Goal: Information Seeking & Learning: Learn about a topic

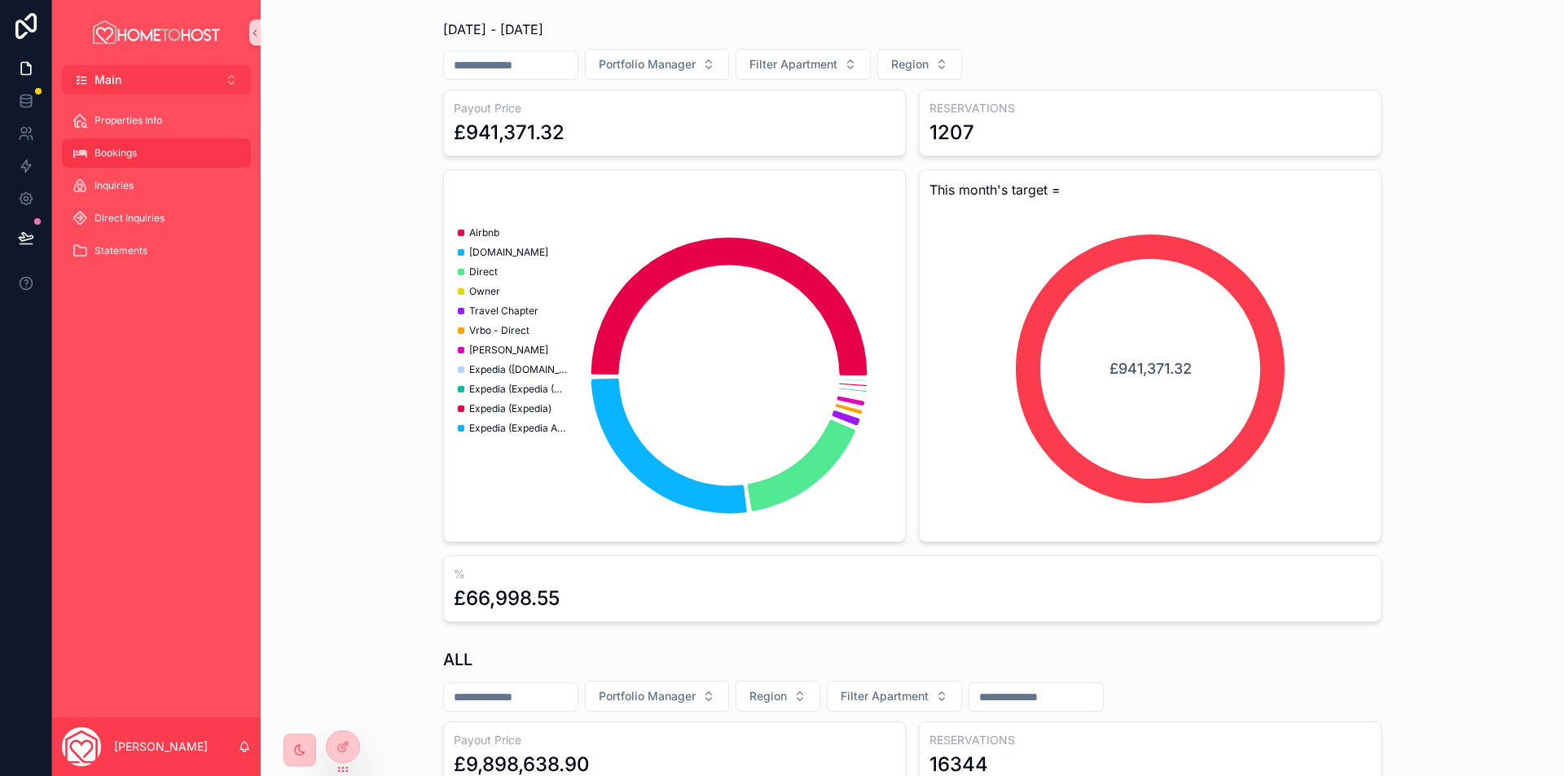
scroll to position [0, 42]
click at [344, 711] on icon at bounding box center [343, 712] width 13 height 13
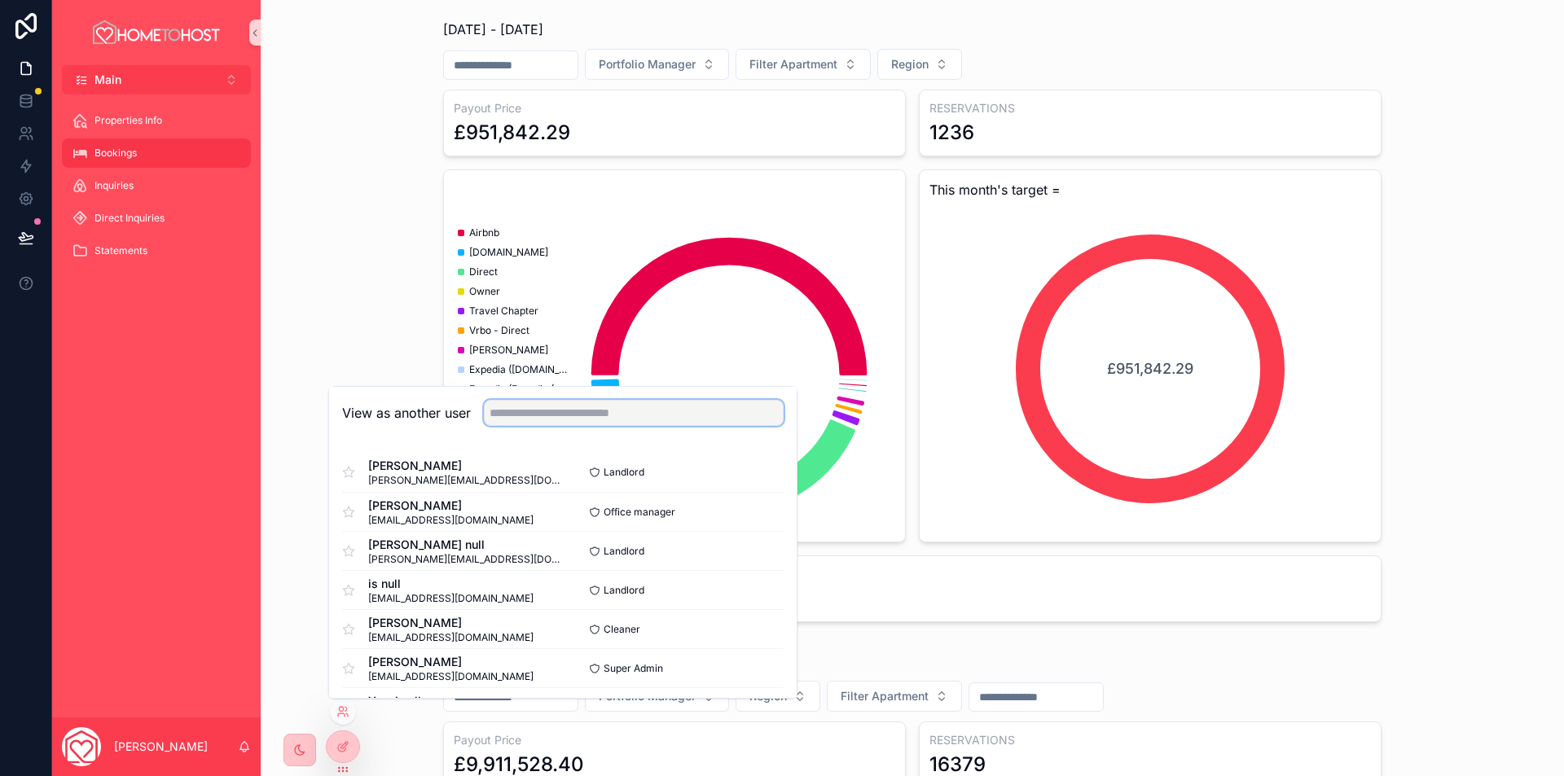
click at [576, 420] on input "text" at bounding box center [634, 413] width 300 height 26
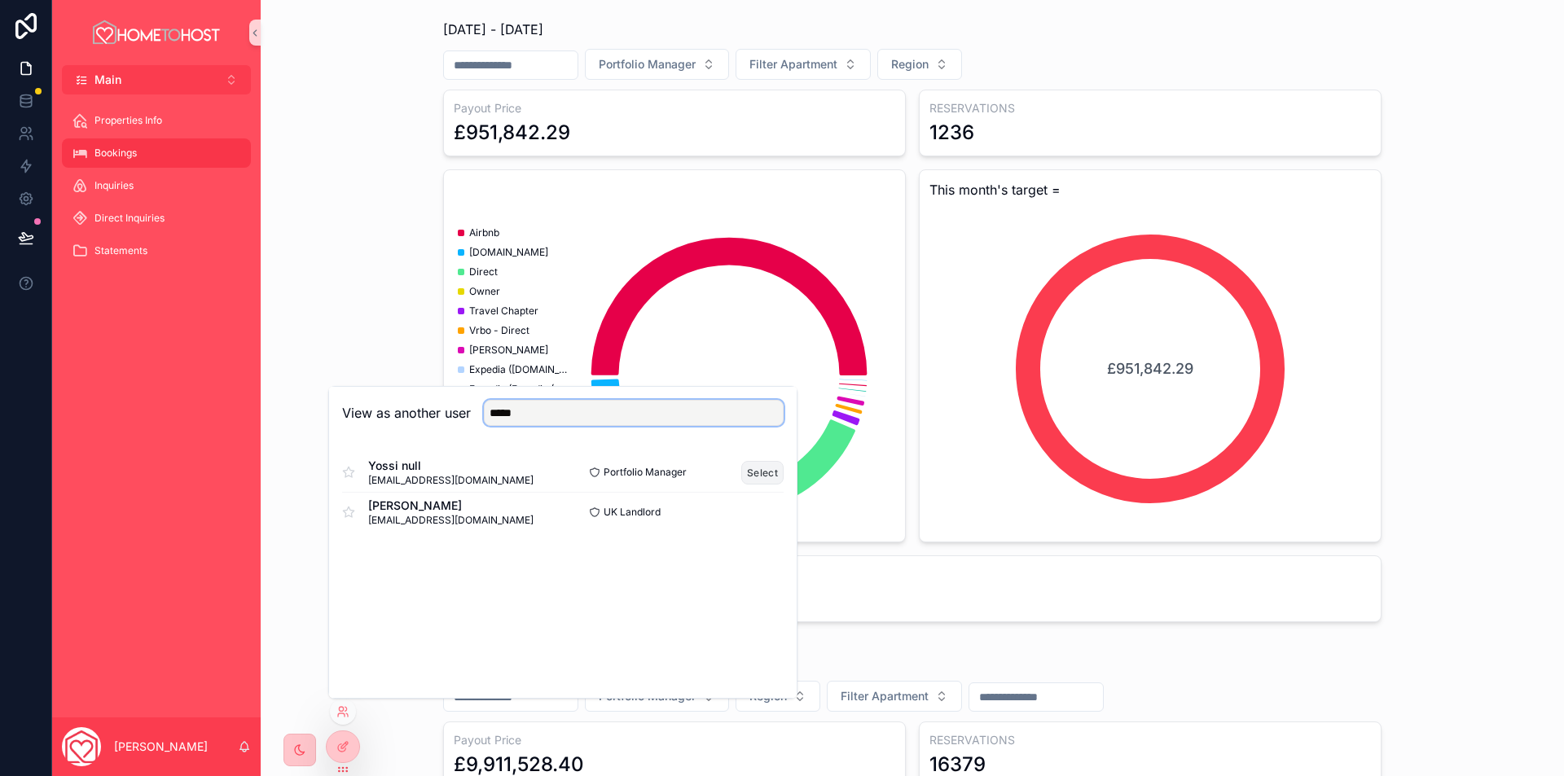
type input "*****"
click at [768, 472] on button "Select" at bounding box center [762, 473] width 42 height 24
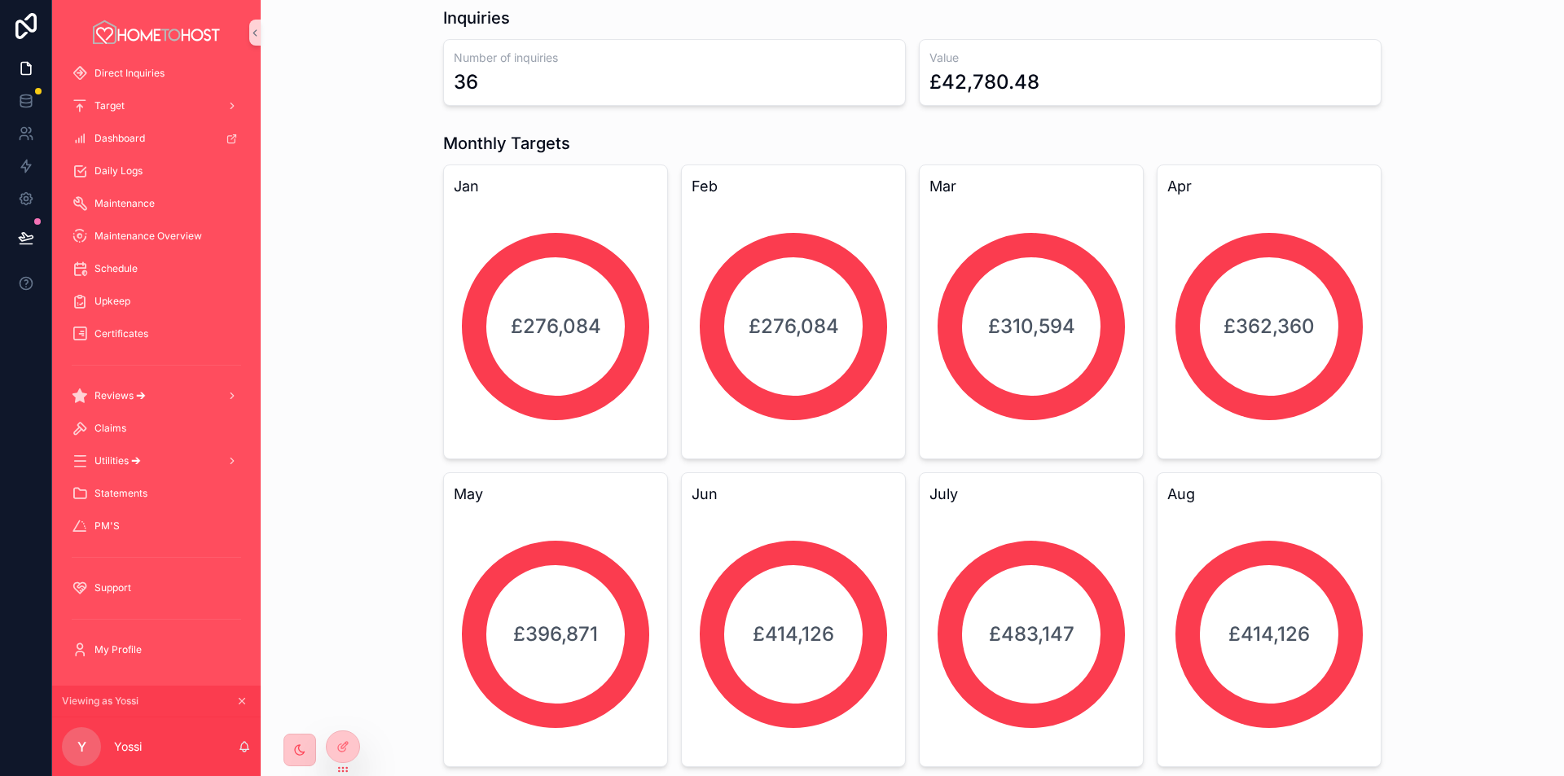
scroll to position [815, 0]
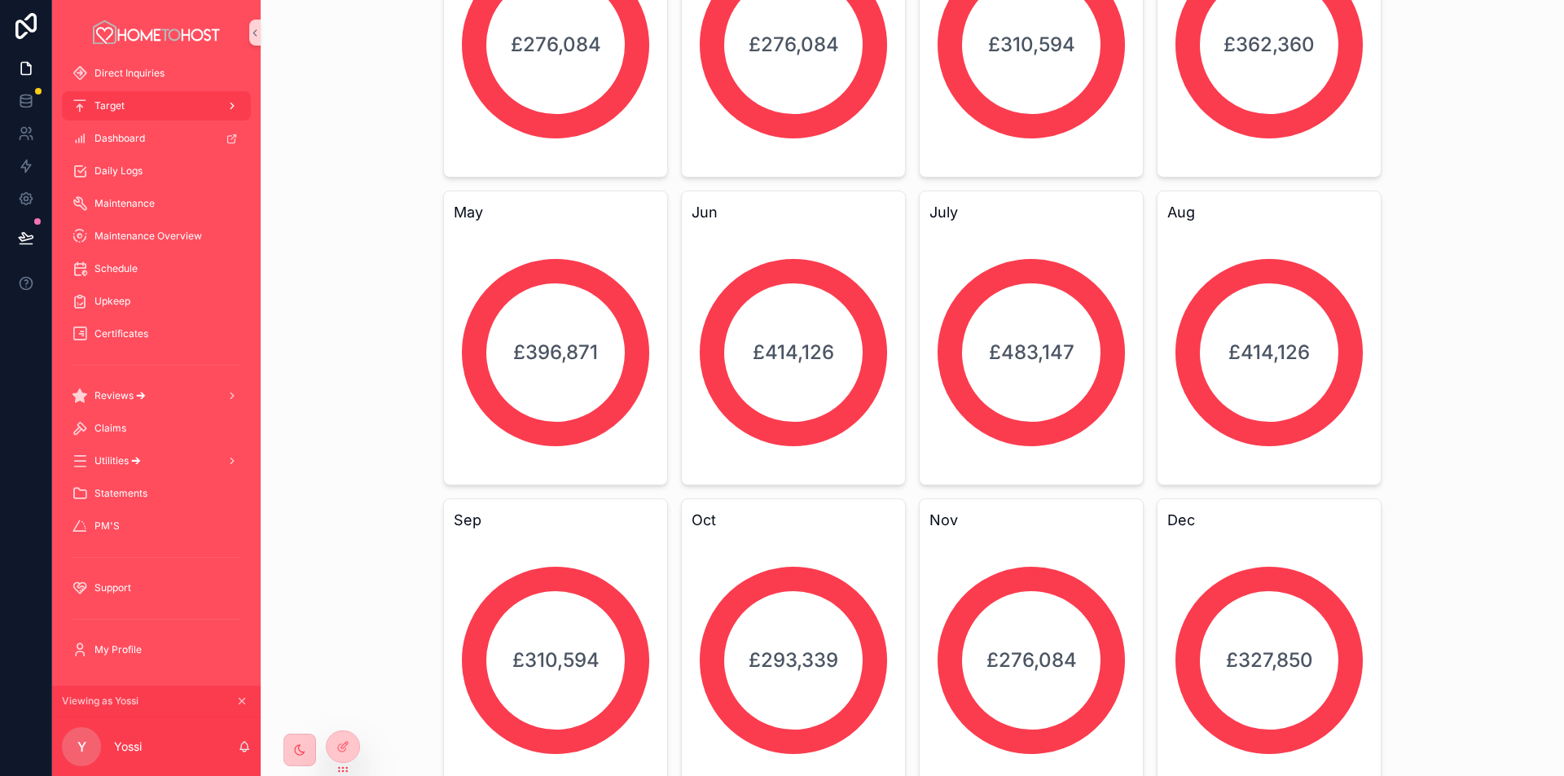
click at [154, 108] on div "Target" at bounding box center [156, 106] width 169 height 26
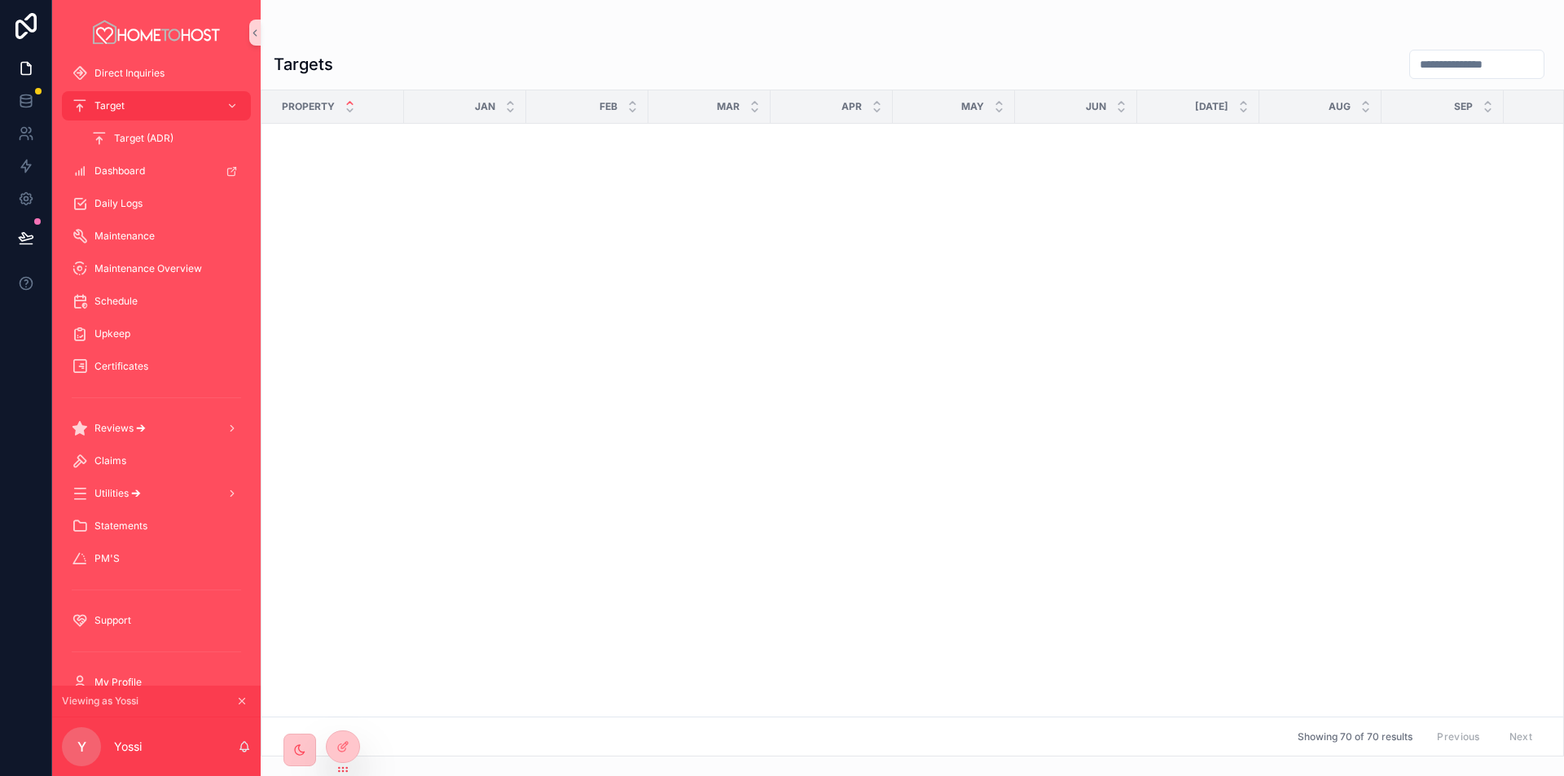
scroll to position [1348, 0]
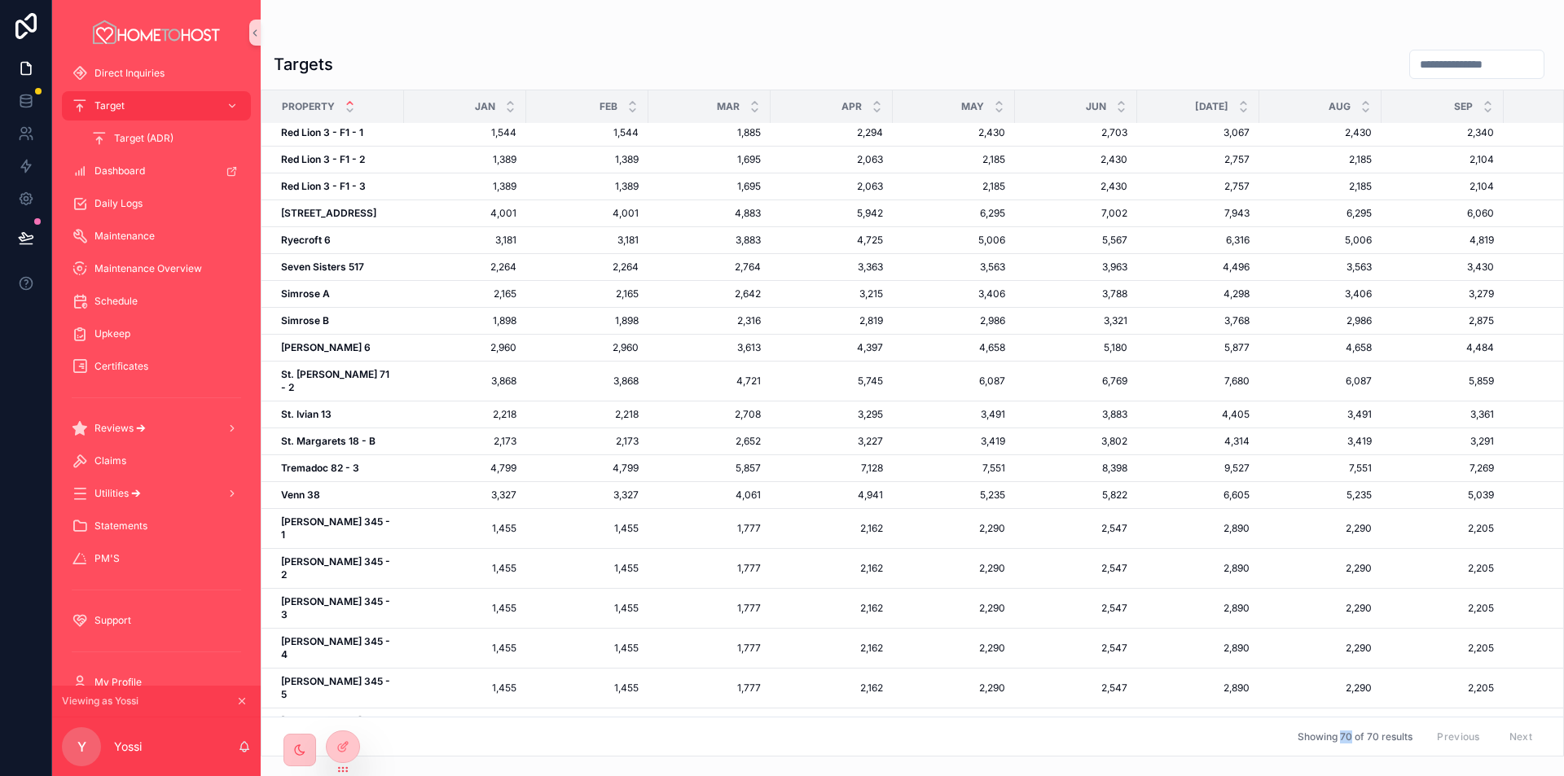
drag, startPoint x: 1329, startPoint y: 725, endPoint x: 1340, endPoint y: 726, distance: 10.6
click at [1340, 731] on span "Showing 70 of 70 results" at bounding box center [1355, 737] width 115 height 13
drag, startPoint x: 1324, startPoint y: 697, endPoint x: 1361, endPoint y: 696, distance: 36.7
click at [1361, 736] on td "Sum 237,059" at bounding box center [1321, 746] width 122 height 21
click at [1355, 739] on span "237,059" at bounding box center [1353, 745] width 37 height 12
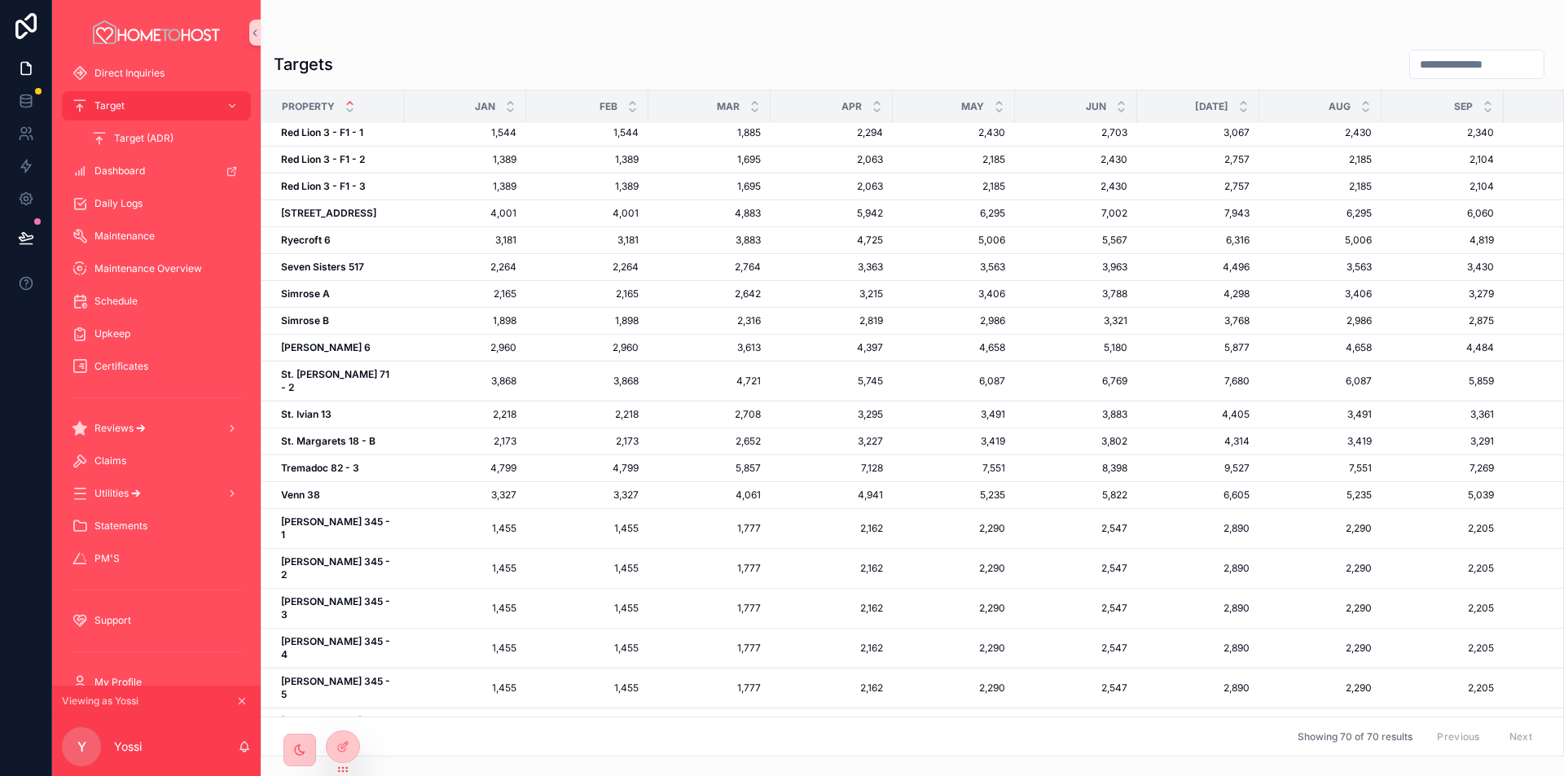
drag, startPoint x: 1317, startPoint y: 695, endPoint x: 1374, endPoint y: 693, distance: 57.1
click at [1374, 736] on tr "Sum 151,736 Sum 151,736 Sum 183,891 Sum 223,774 Sum 237,059 Sum 263,649 Sum 299…" at bounding box center [1079, 746] width 1634 height 21
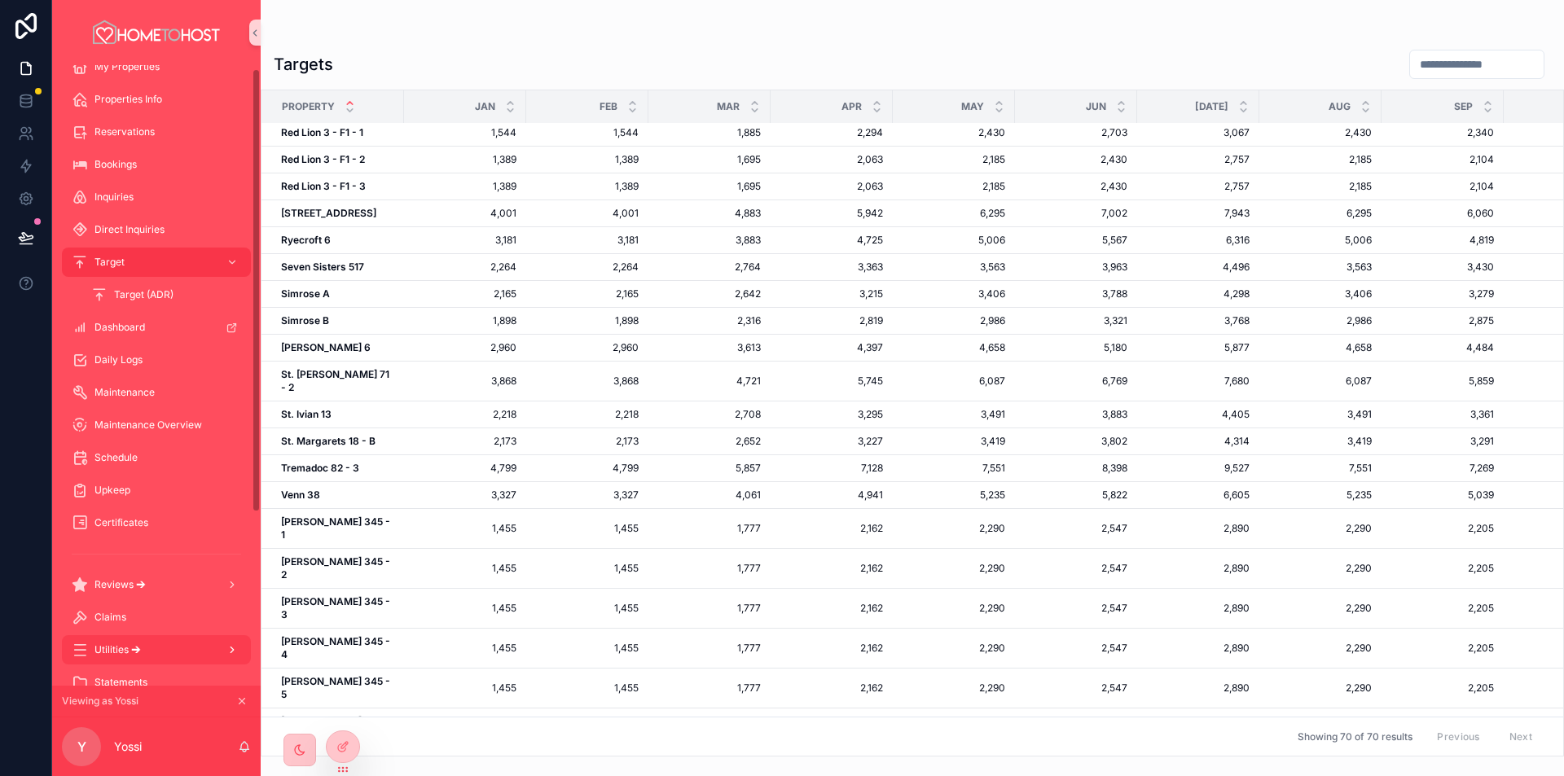
scroll to position [246, 0]
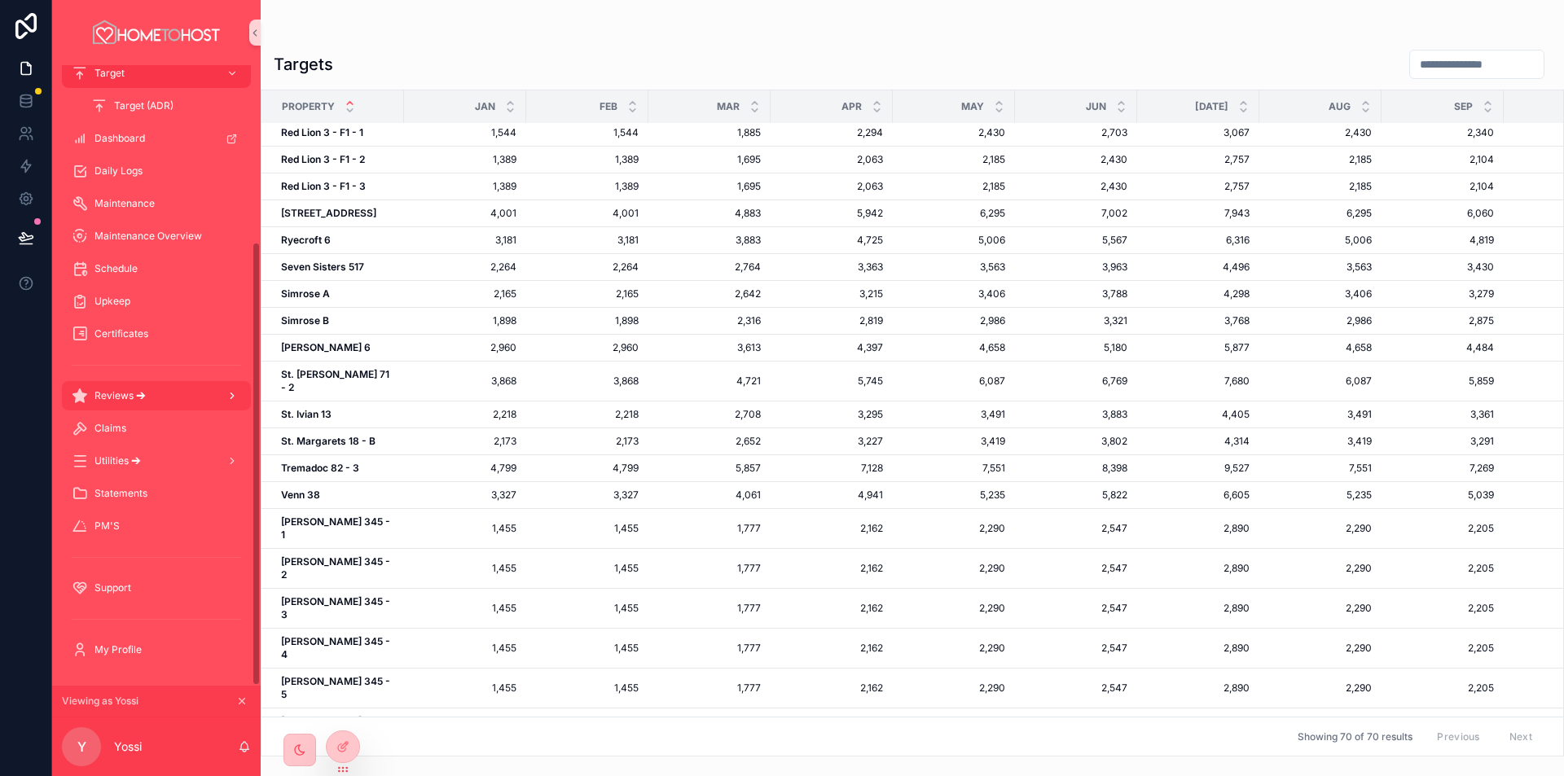
click at [178, 398] on div "Reviews 🡪" at bounding box center [156, 396] width 169 height 26
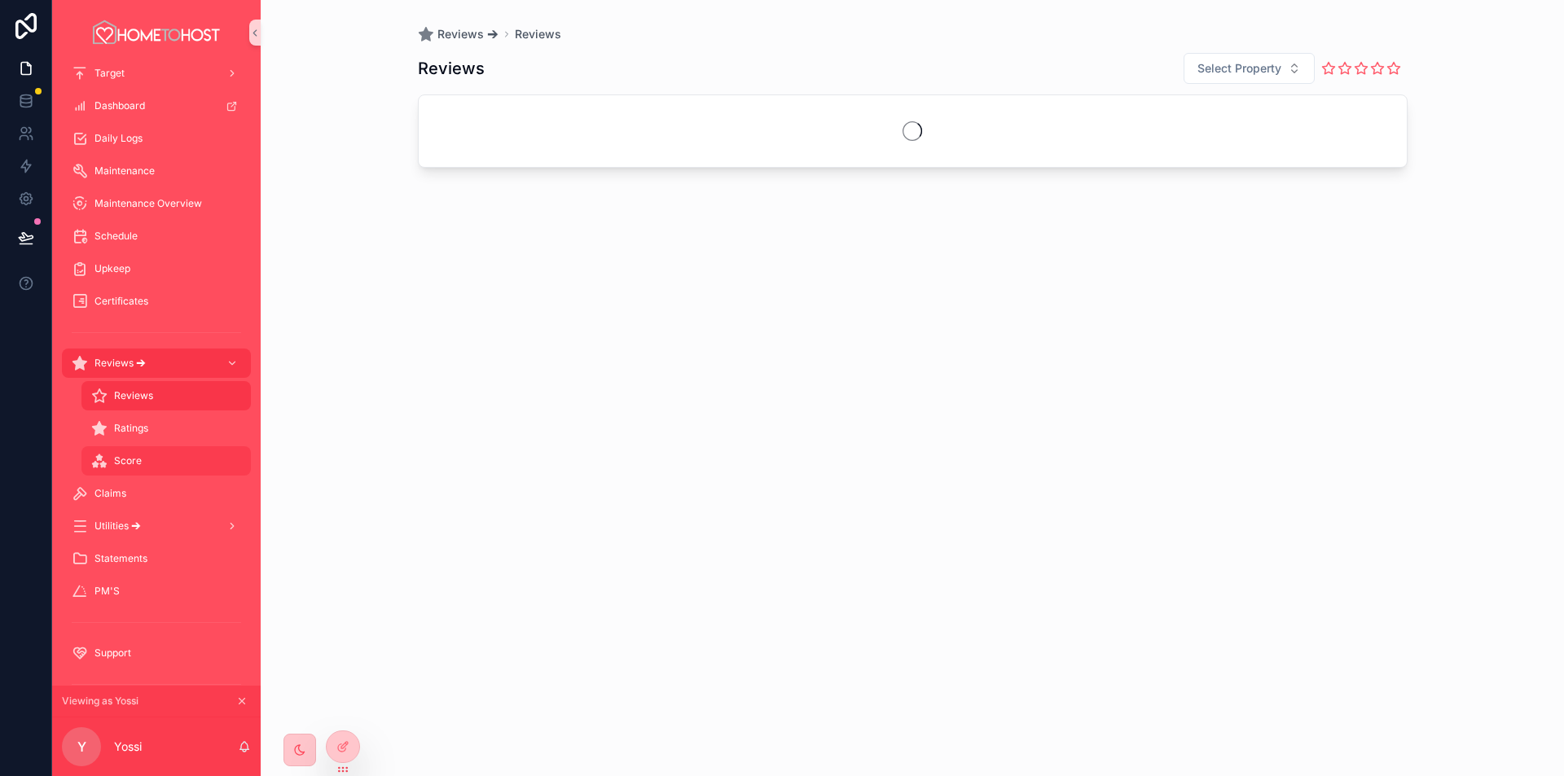
click at [165, 464] on div "Score" at bounding box center [166, 461] width 150 height 26
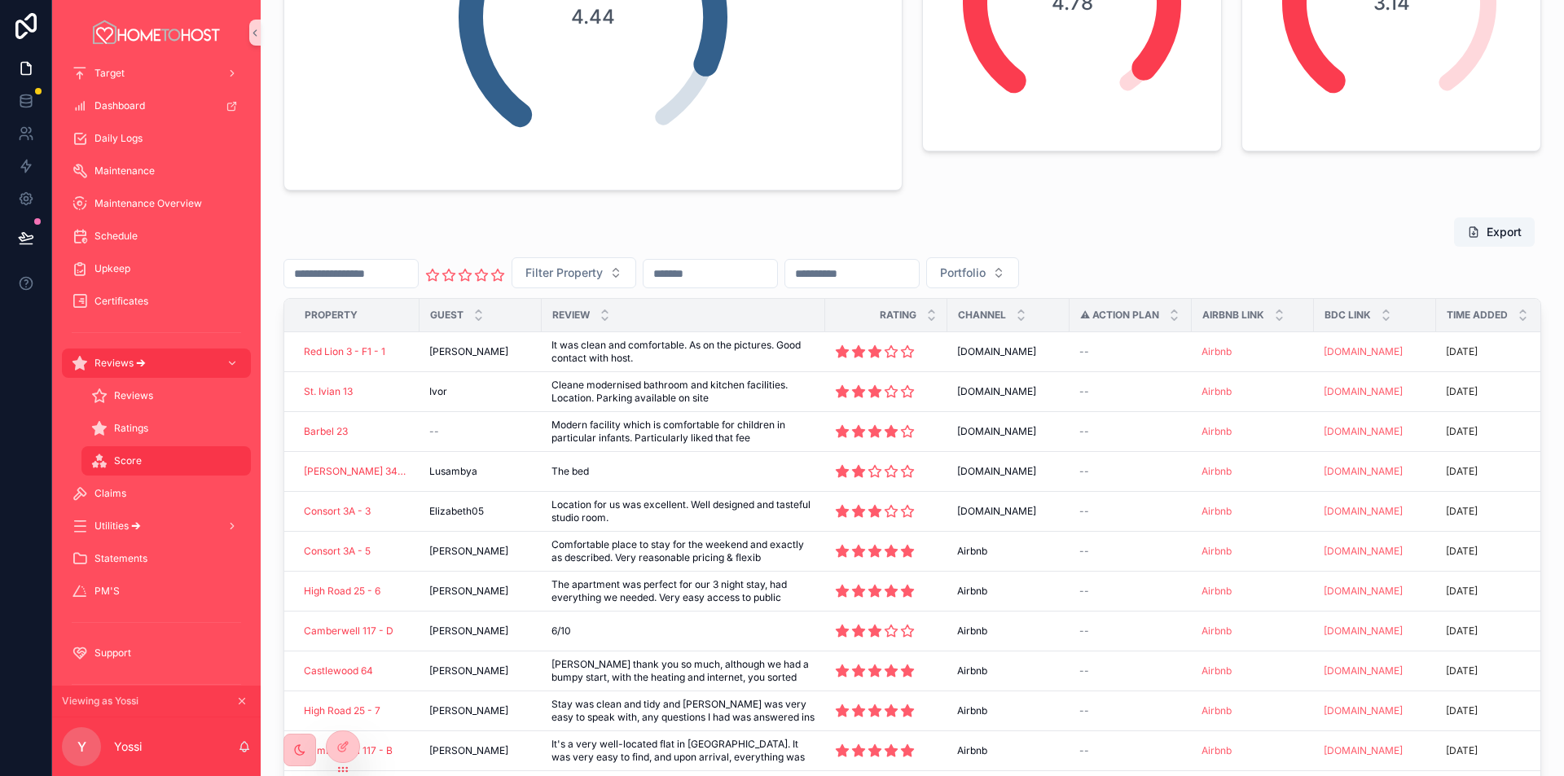
click at [742, 279] on input "scrollable content" at bounding box center [711, 273] width 134 height 23
click at [919, 275] on input "scrollable content" at bounding box center [852, 273] width 134 height 23
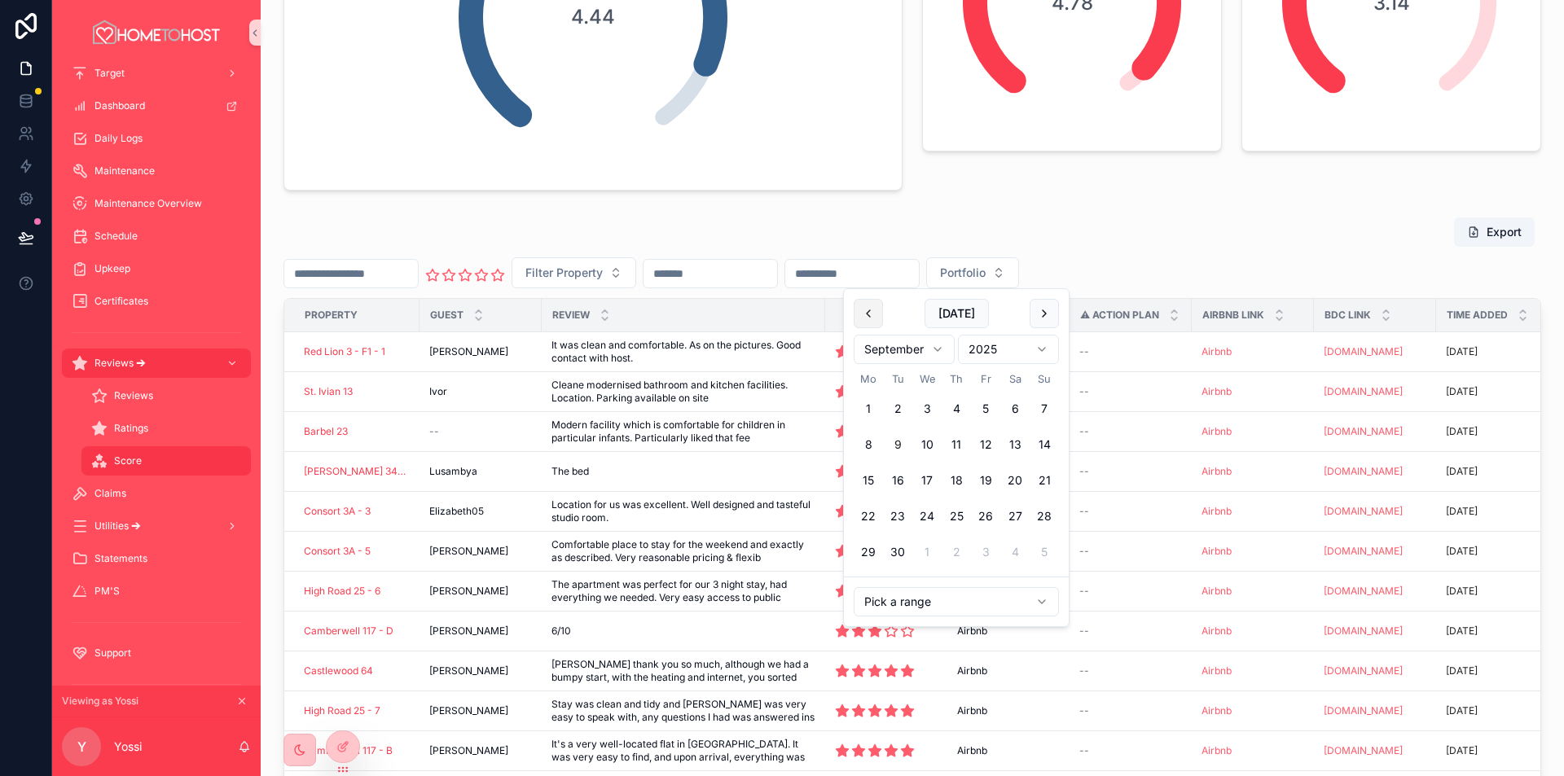
click at [864, 310] on button "scrollable content" at bounding box center [868, 313] width 29 height 29
click at [989, 406] on button "1" at bounding box center [985, 408] width 29 height 29
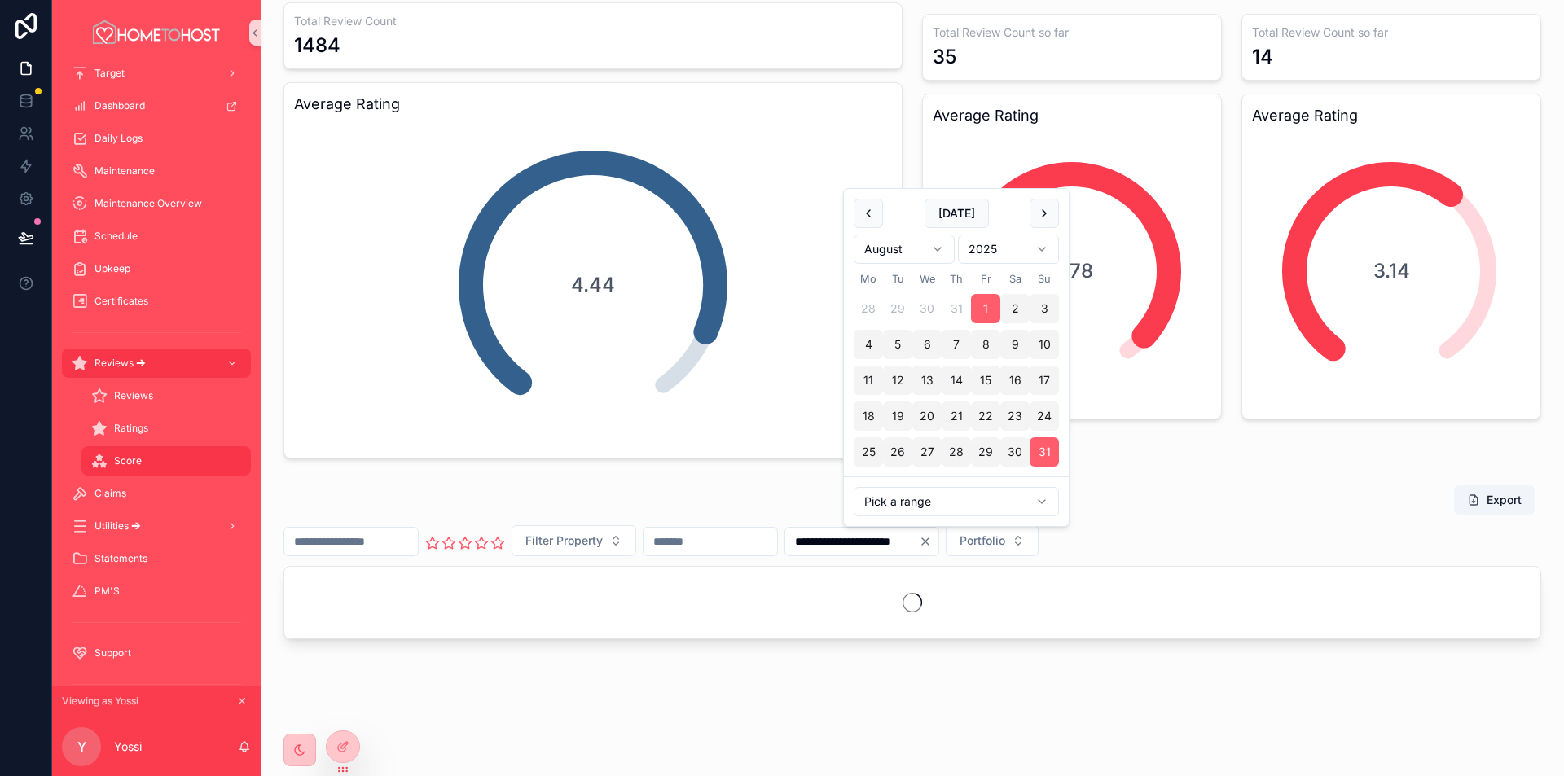
type input "**********"
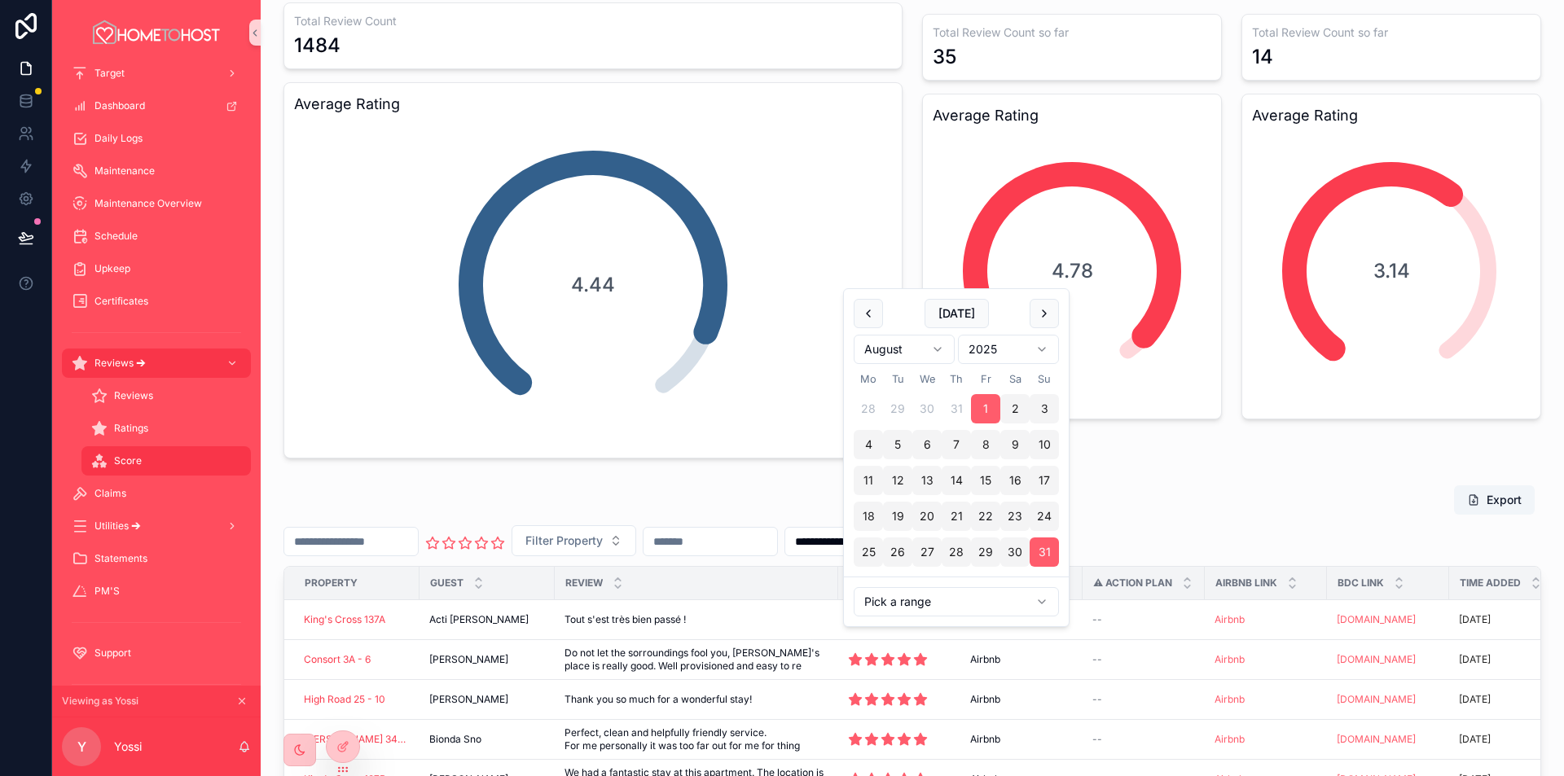
scroll to position [326, 0]
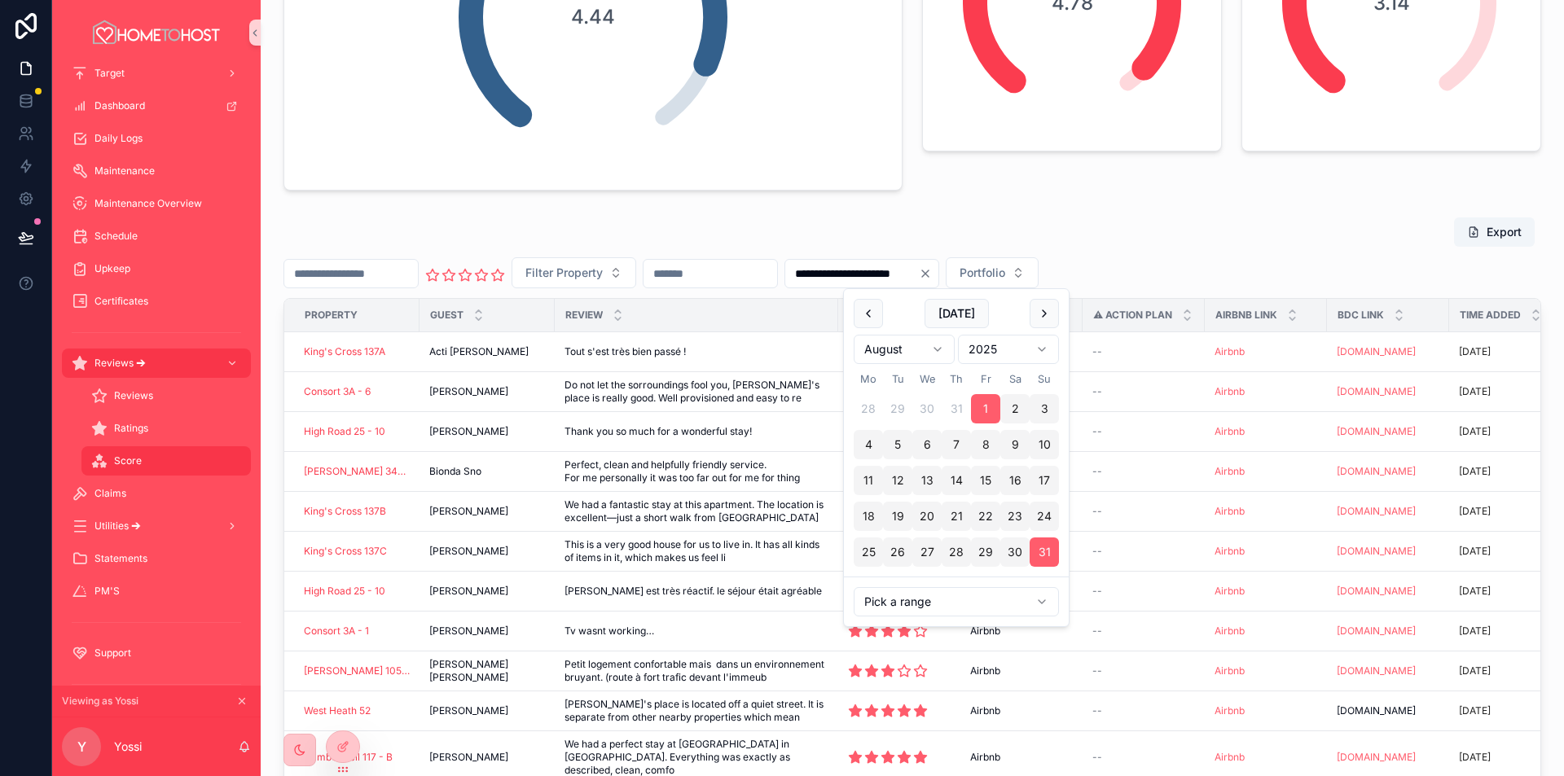
click at [1235, 257] on div "**********" at bounding box center [913, 272] width 1258 height 31
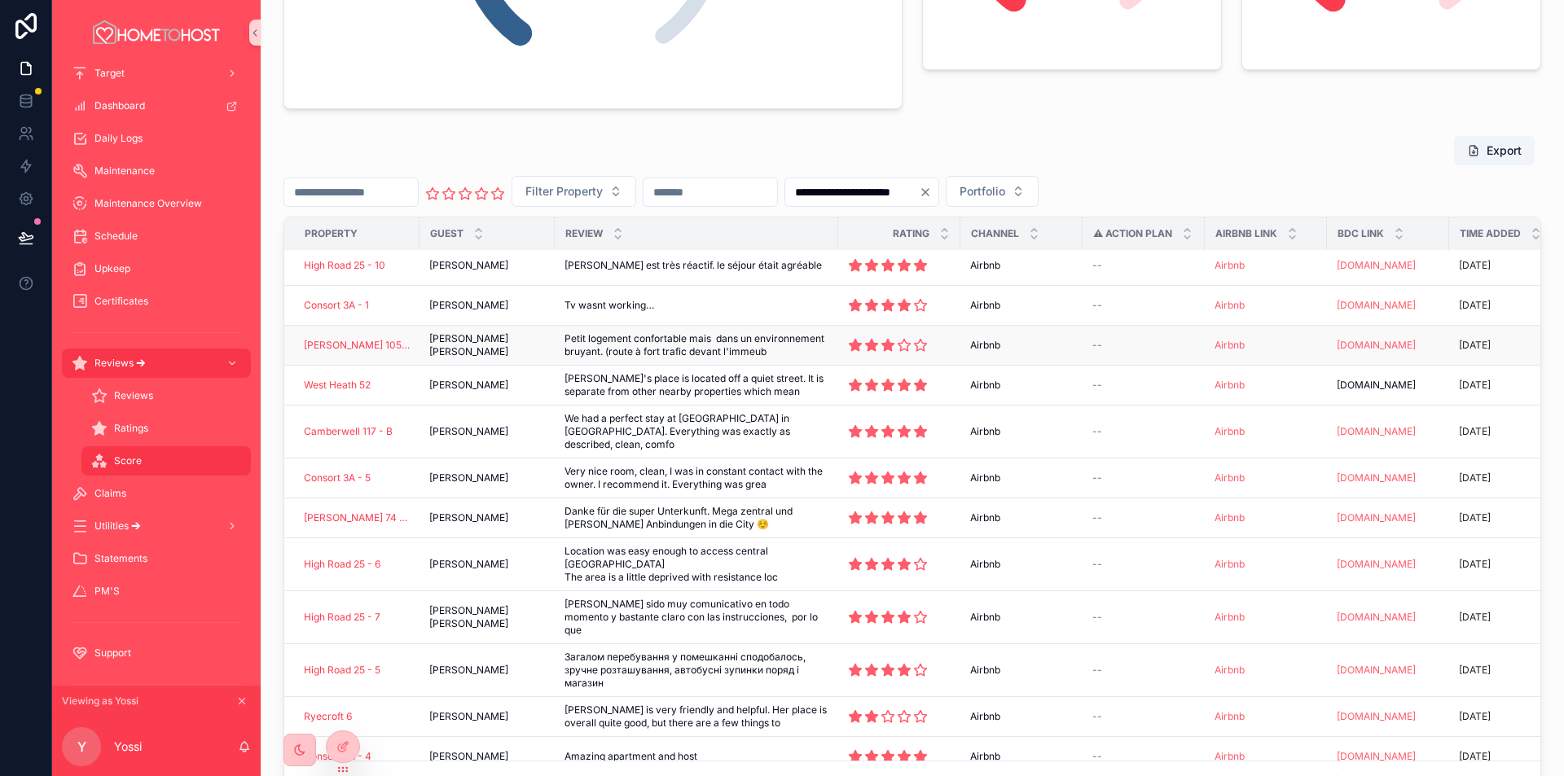
scroll to position [163, 0]
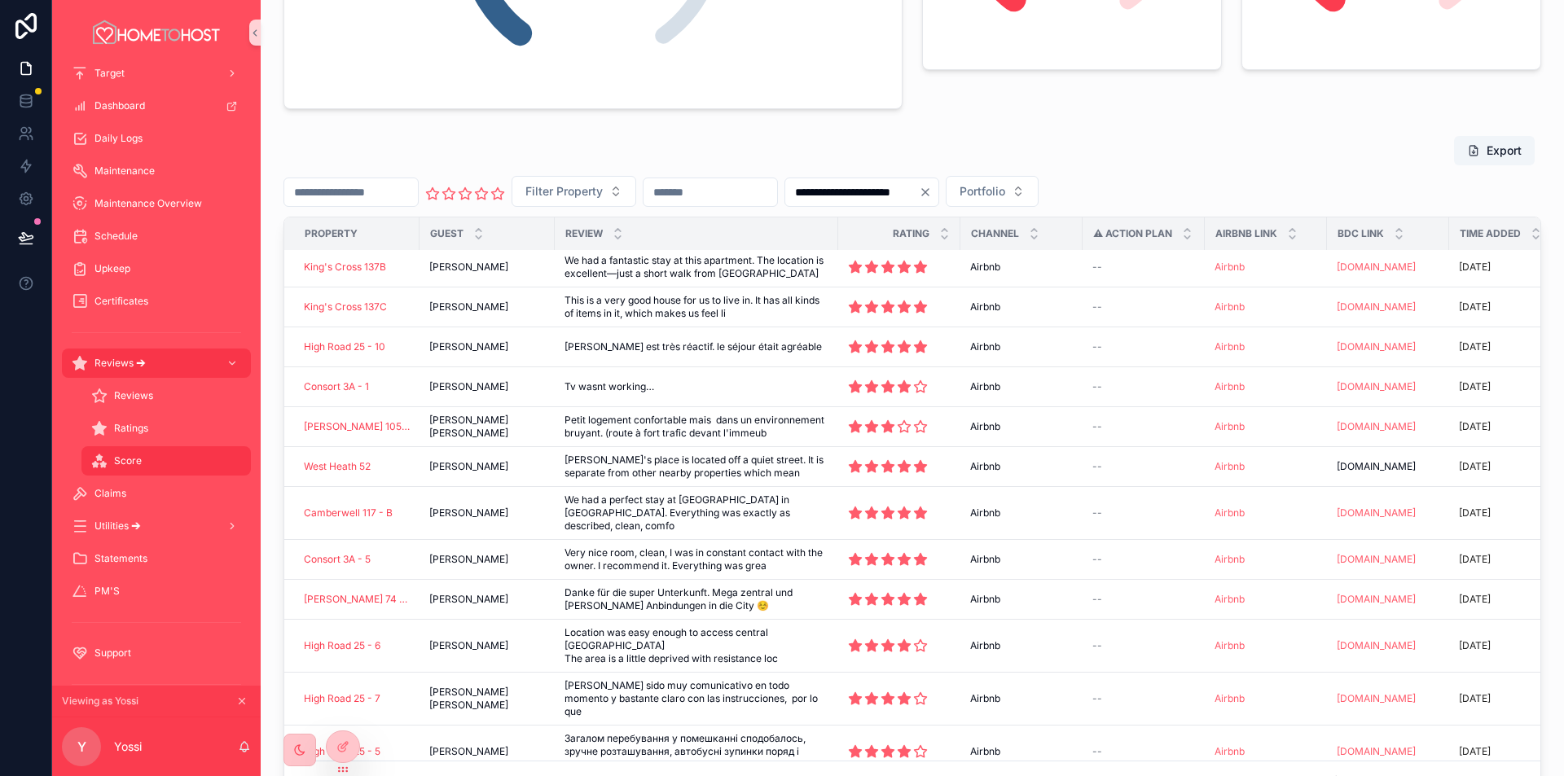
click at [768, 188] on input "scrollable content" at bounding box center [711, 192] width 134 height 23
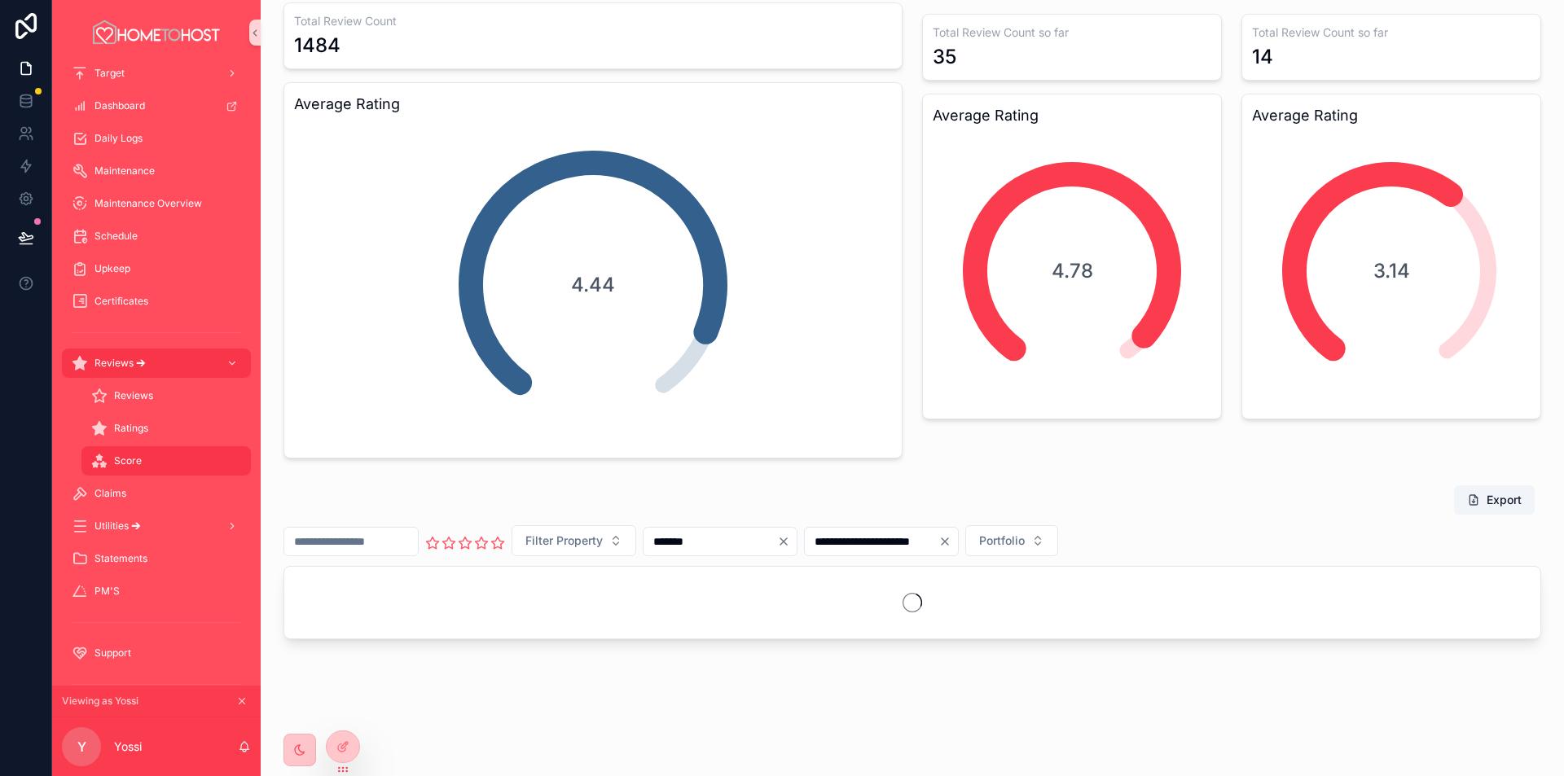
scroll to position [58, 0]
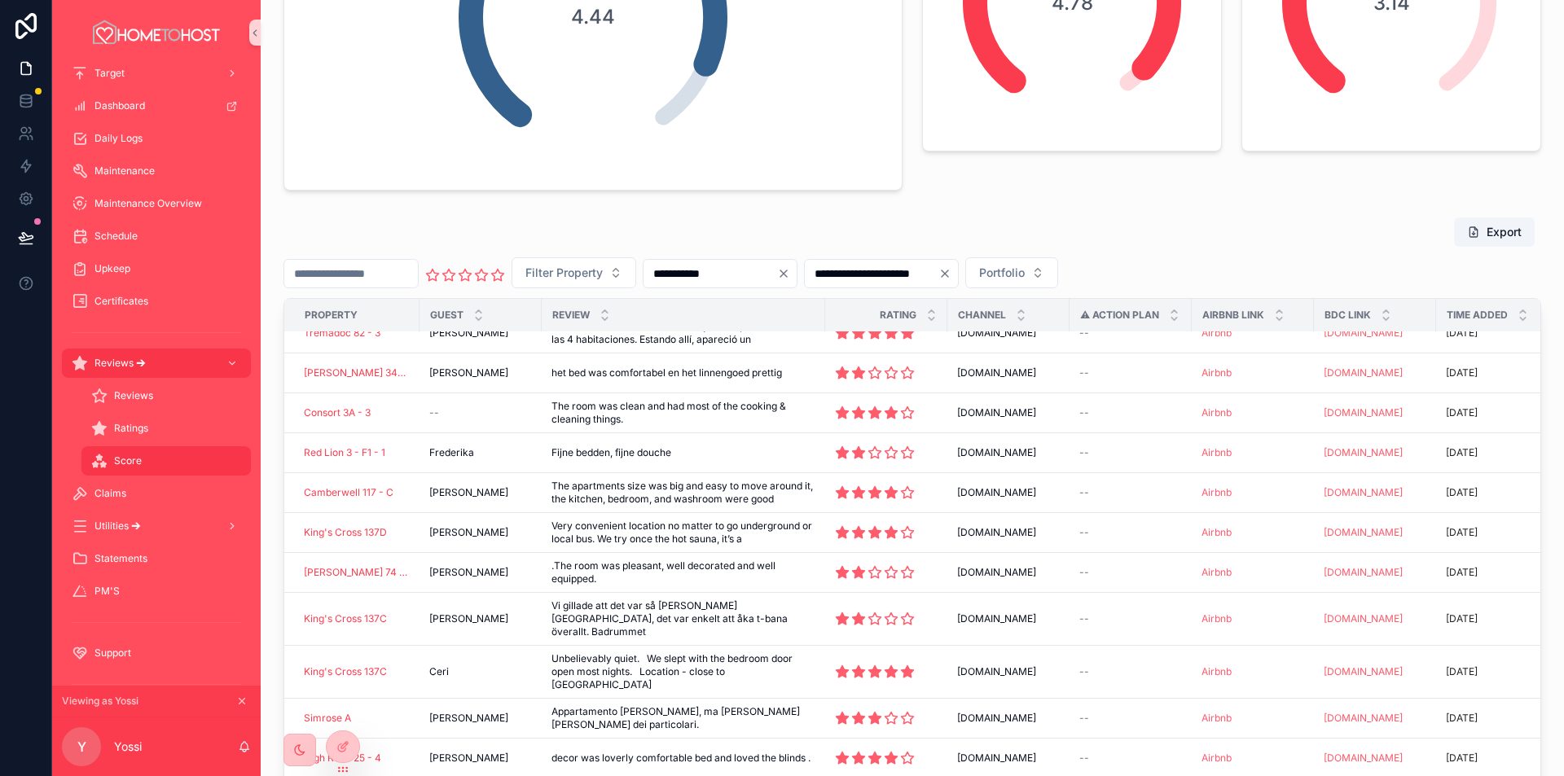
scroll to position [815, 0]
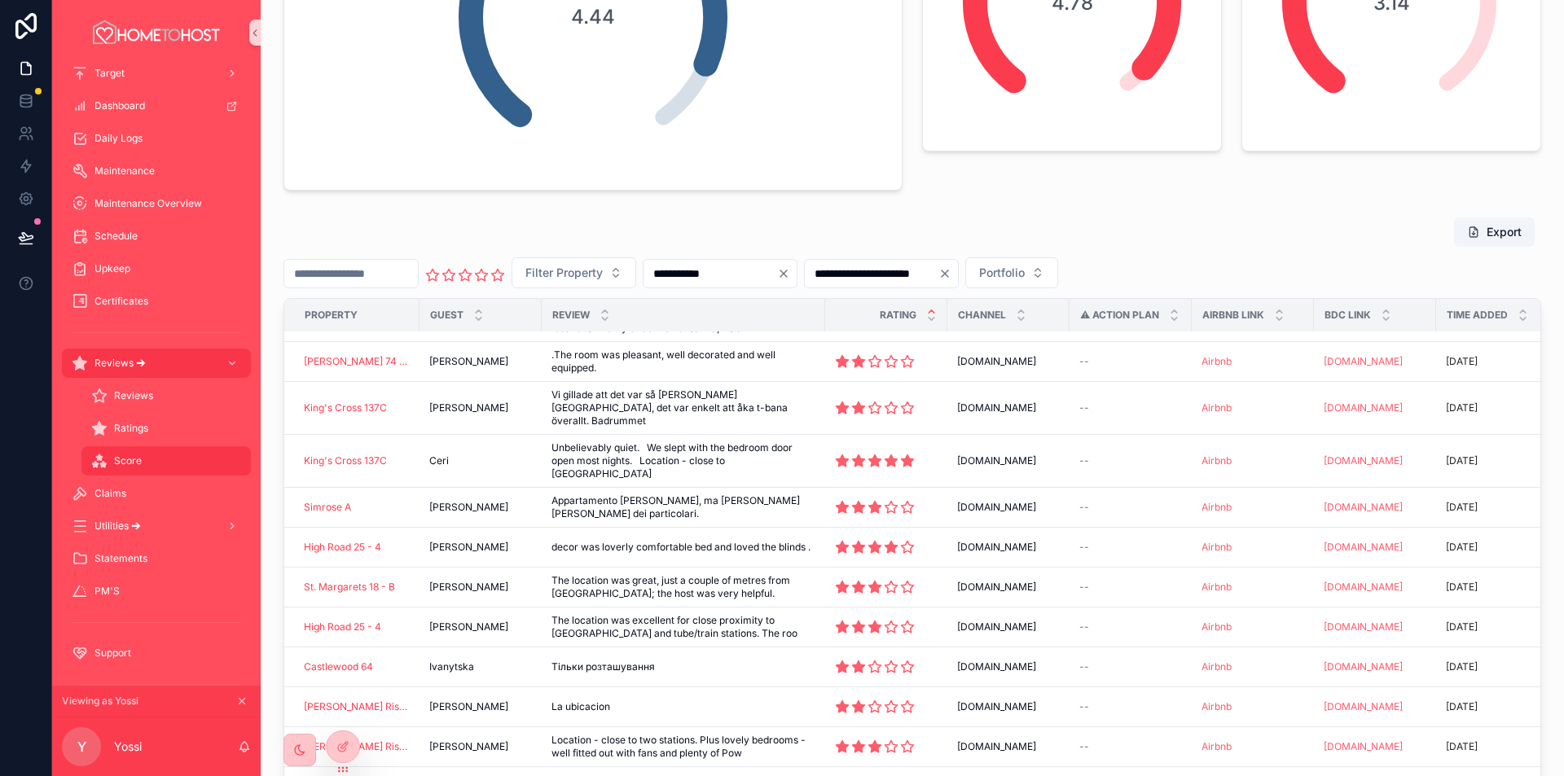
type input "**********"
click at [929, 311] on icon "scrollable content" at bounding box center [932, 311] width 6 height 2
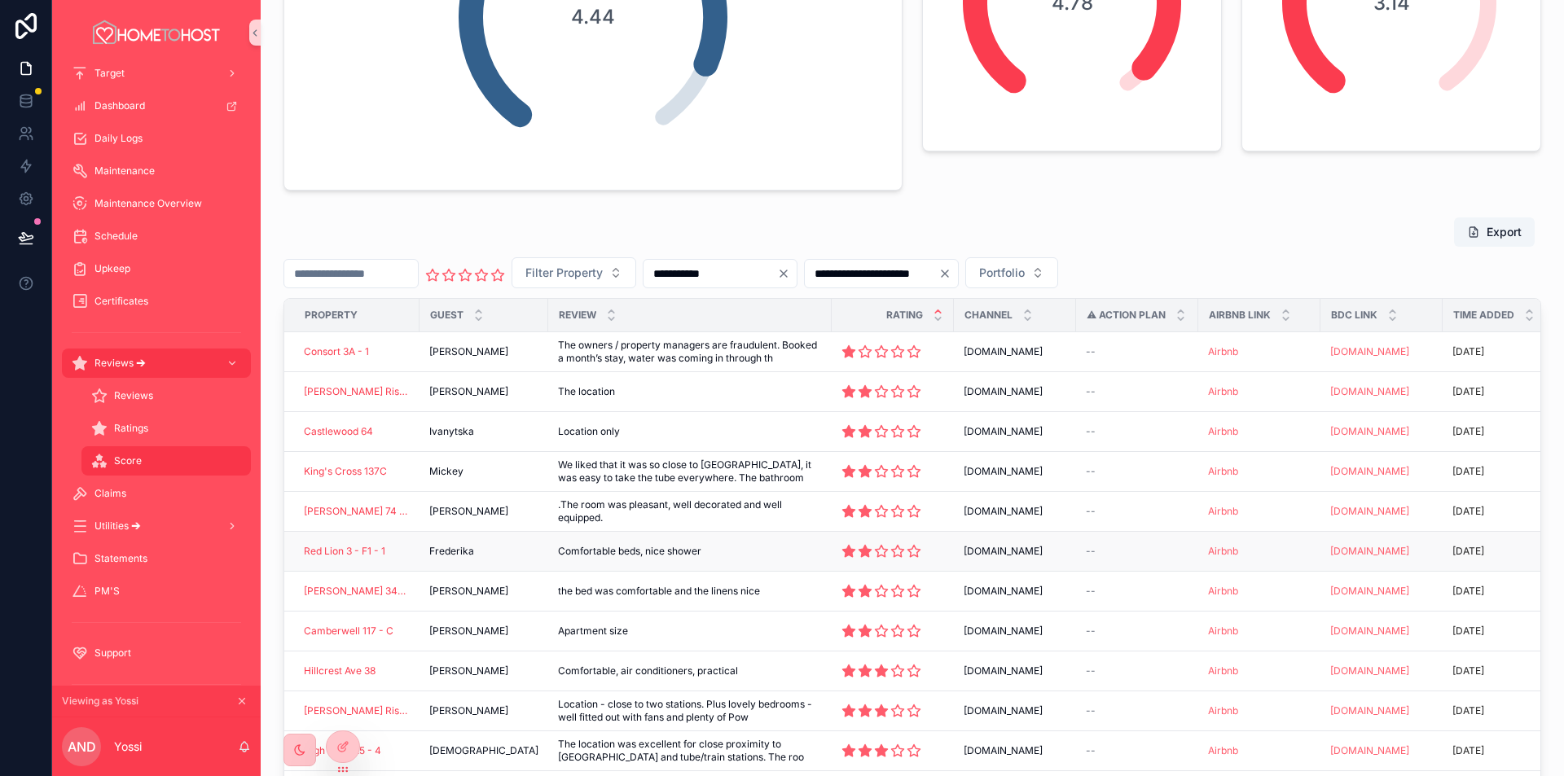
scroll to position [81, 0]
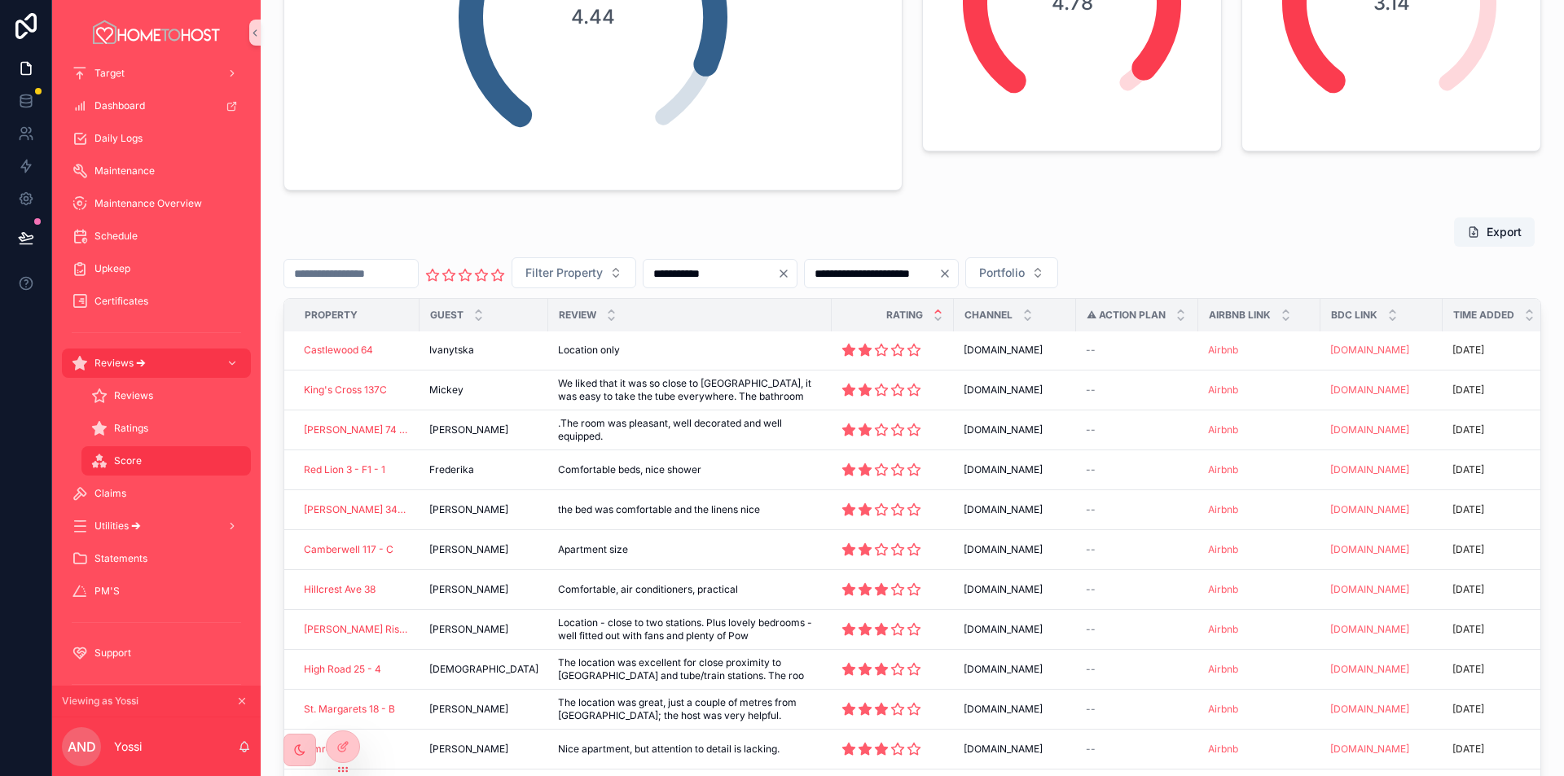
drag, startPoint x: 1054, startPoint y: 67, endPoint x: 1014, endPoint y: 185, distance: 124.7
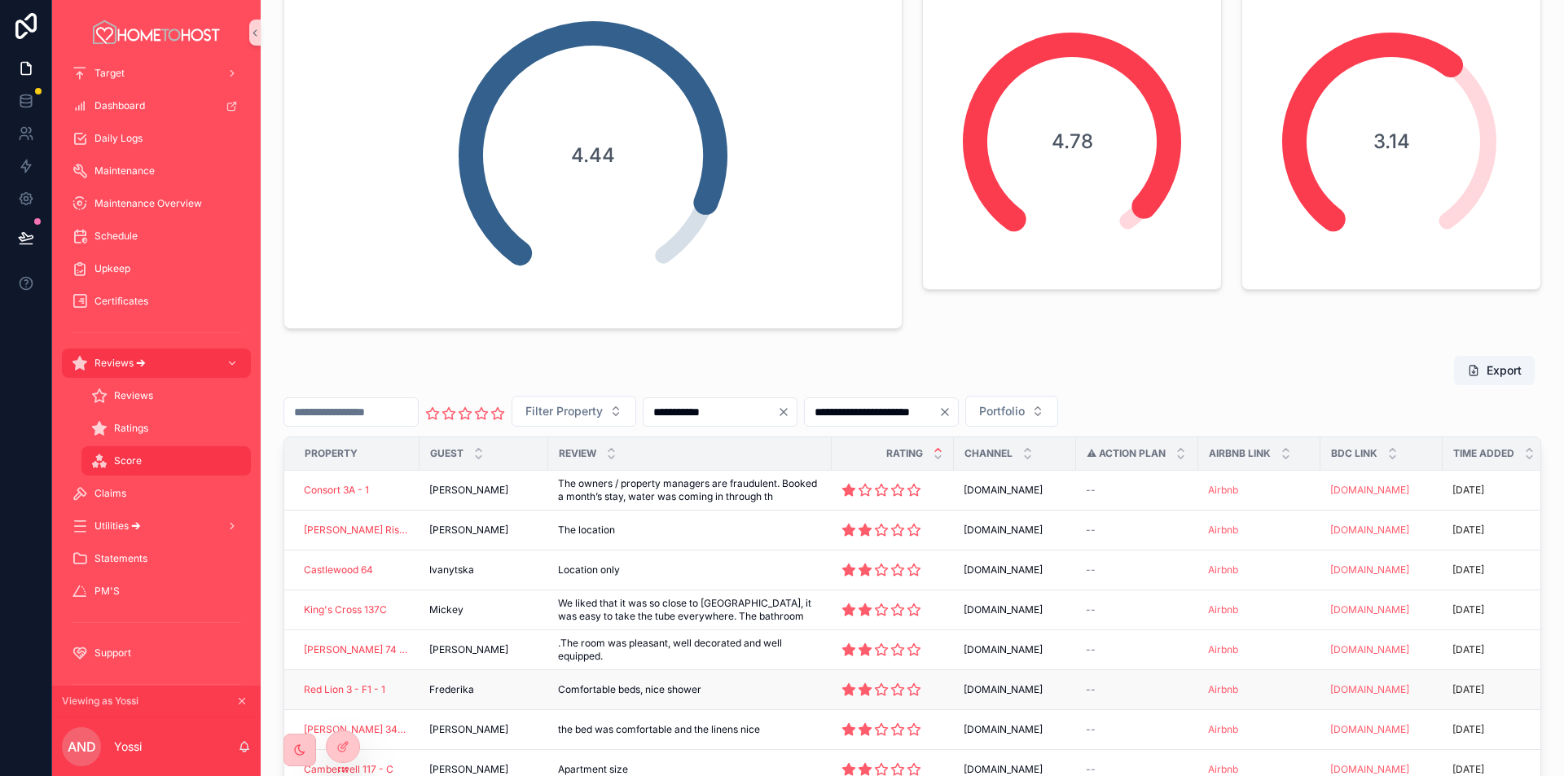
scroll to position [163, 0]
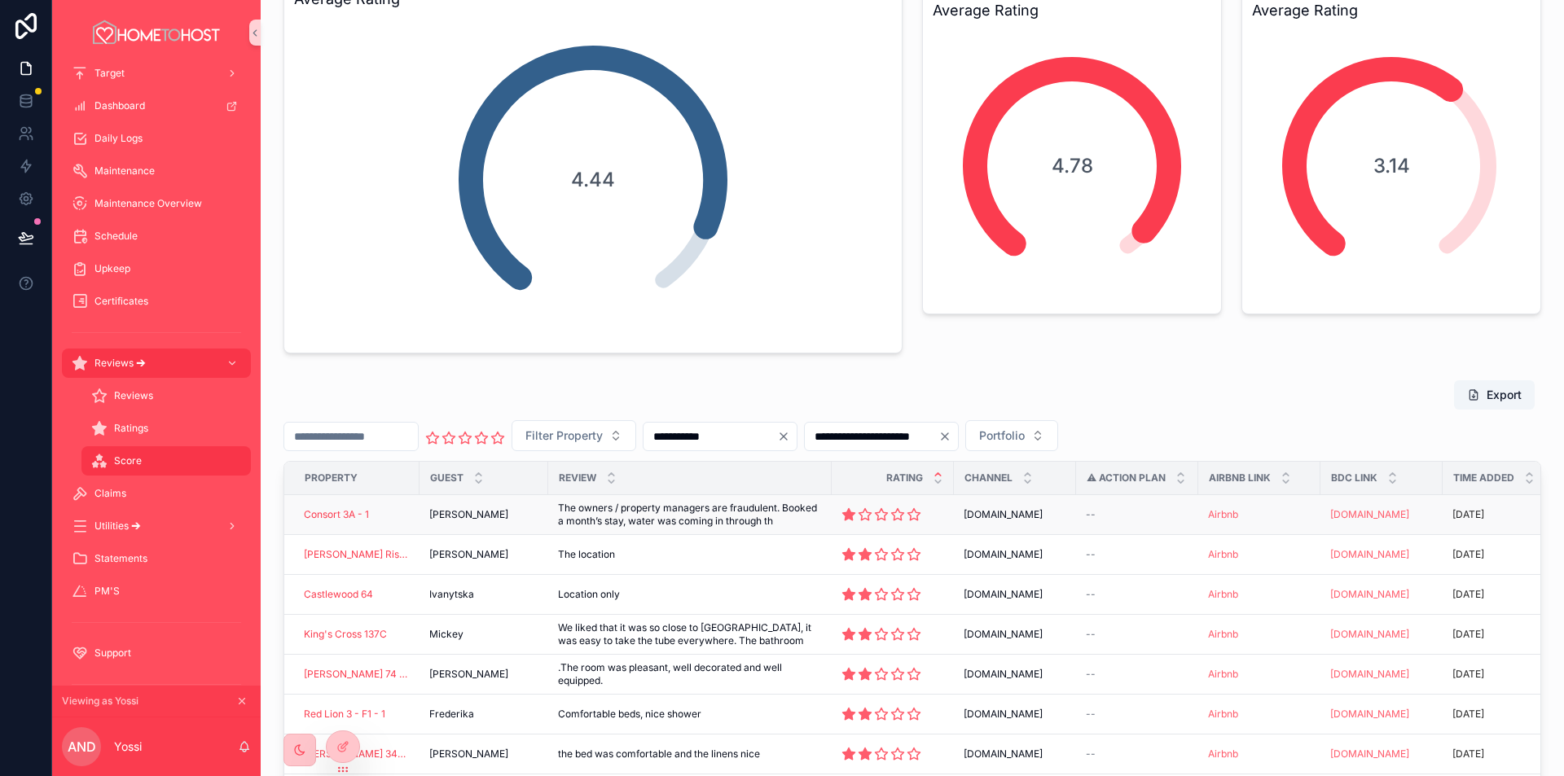
click at [749, 522] on span "The owners / property managers are fraudulent. Booked a month’s stay, water was…" at bounding box center [690, 515] width 264 height 26
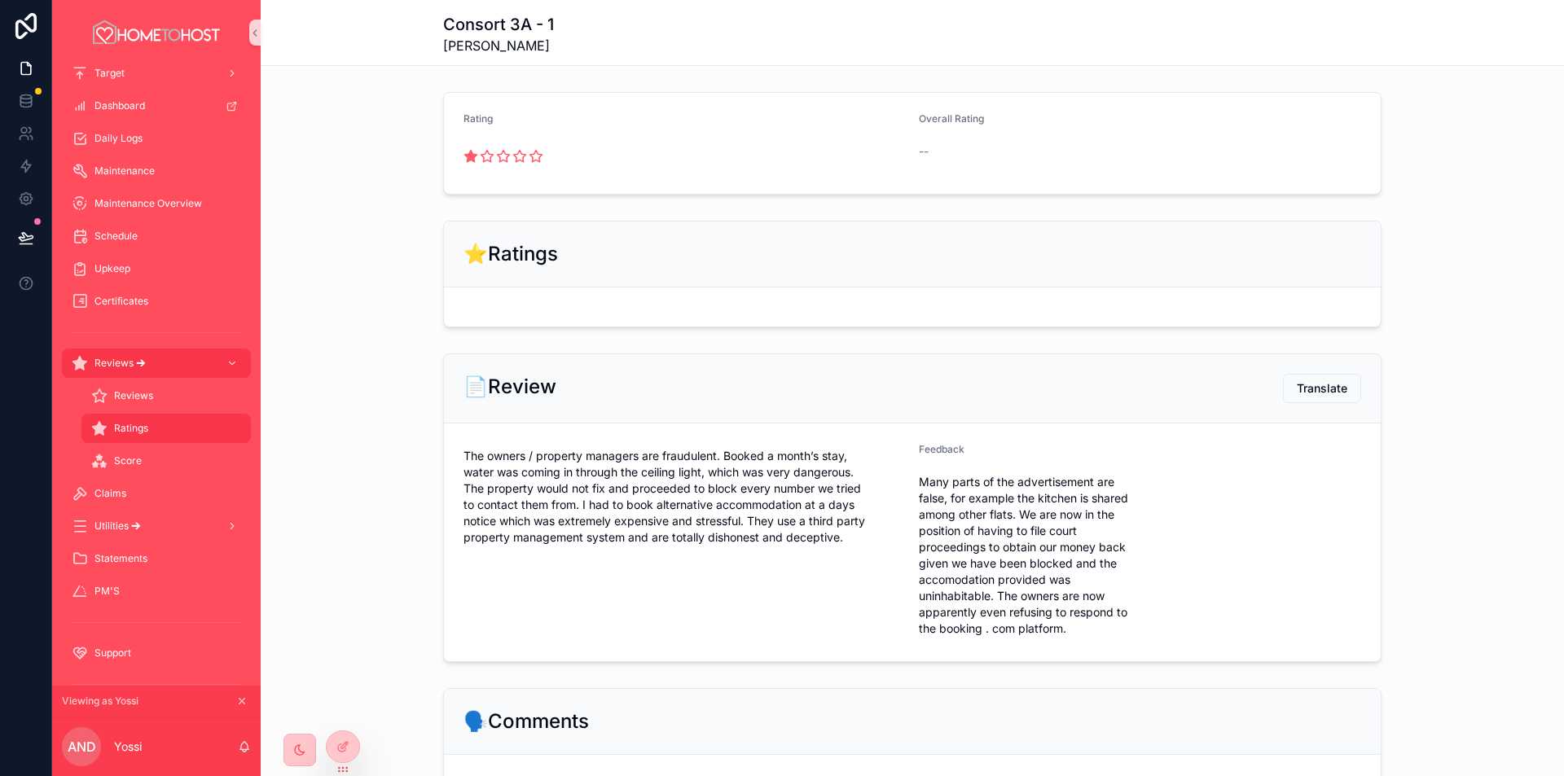
click at [479, 26] on h1 "Consort 3A - 1" at bounding box center [498, 24] width 111 height 23
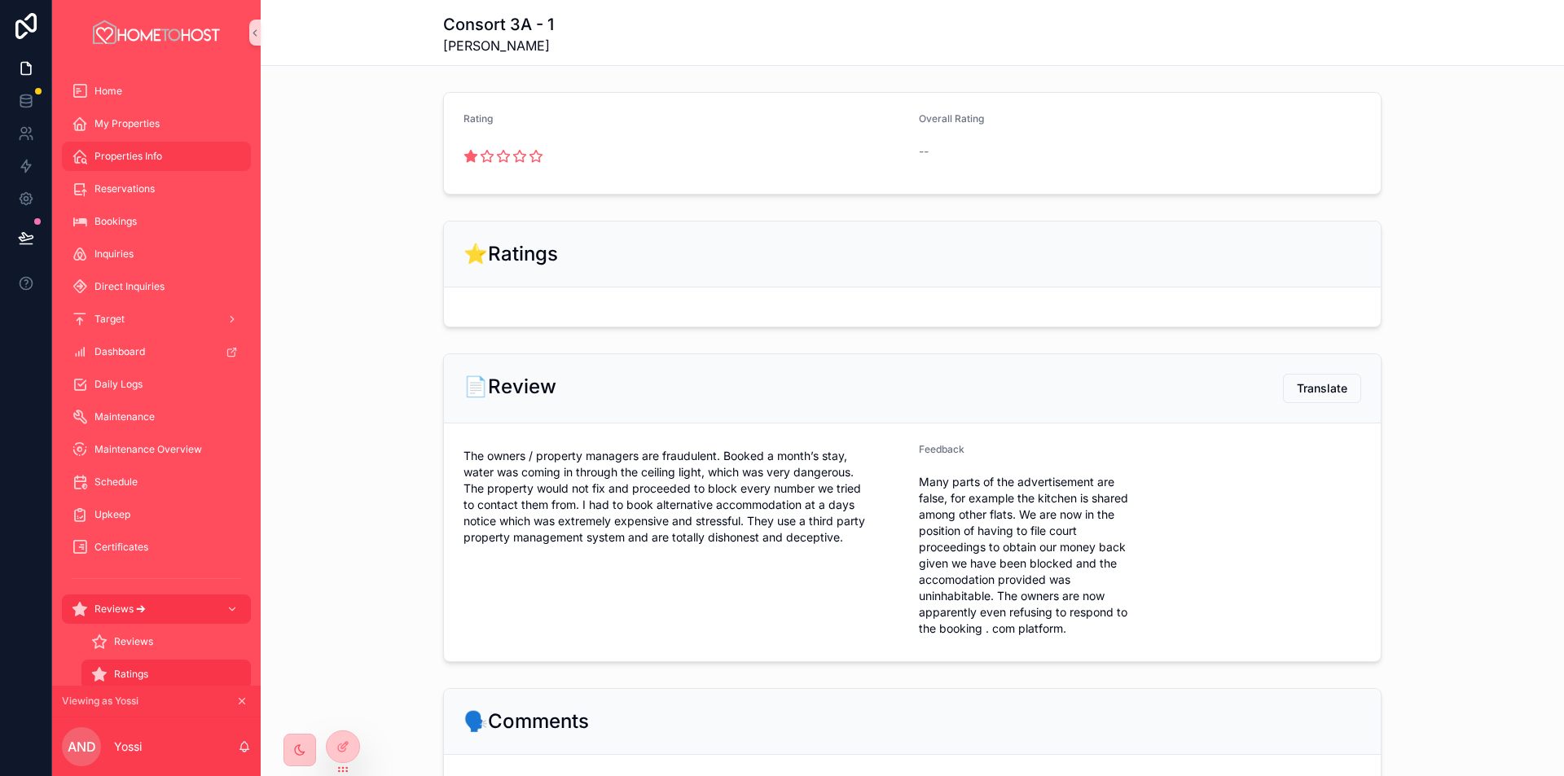
click at [155, 158] on span "Properties Info" at bounding box center [129, 156] width 68 height 13
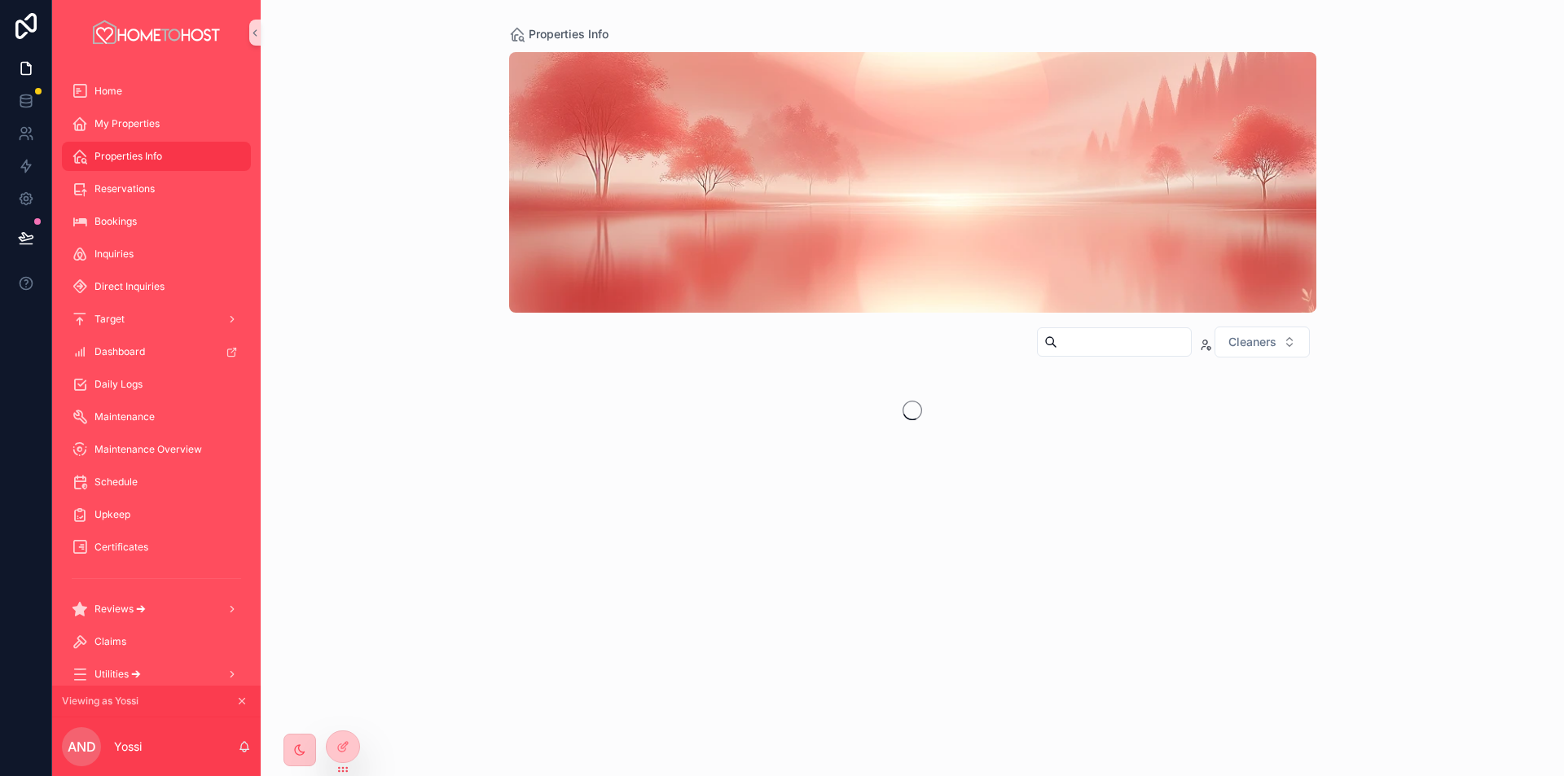
click at [1104, 346] on input "scrollable content" at bounding box center [1125, 342] width 134 height 23
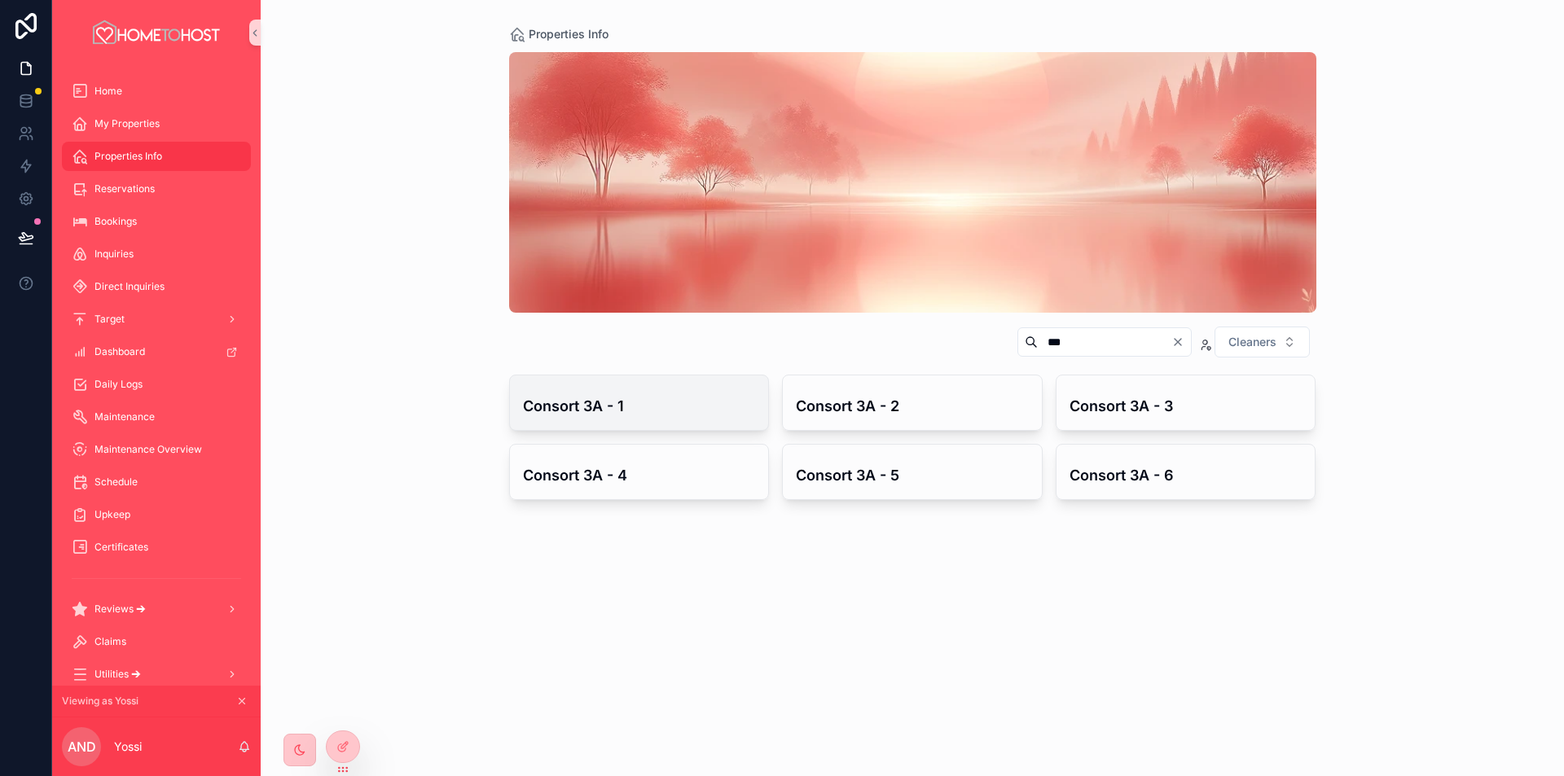
type input "***"
click at [587, 413] on h4 "Consort 3A - 1" at bounding box center [639, 406] width 233 height 22
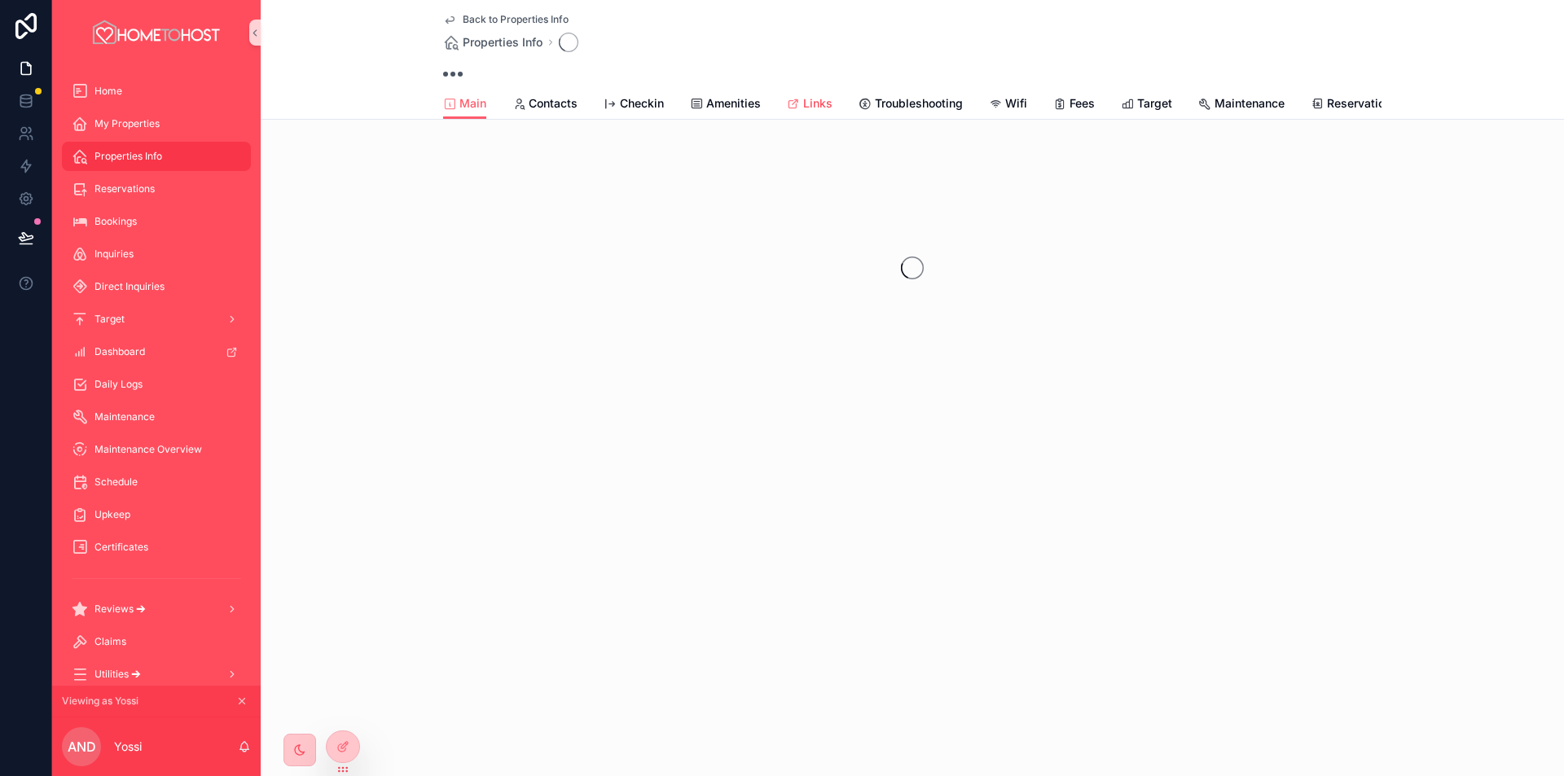
click at [817, 101] on span "Links" at bounding box center [817, 103] width 29 height 16
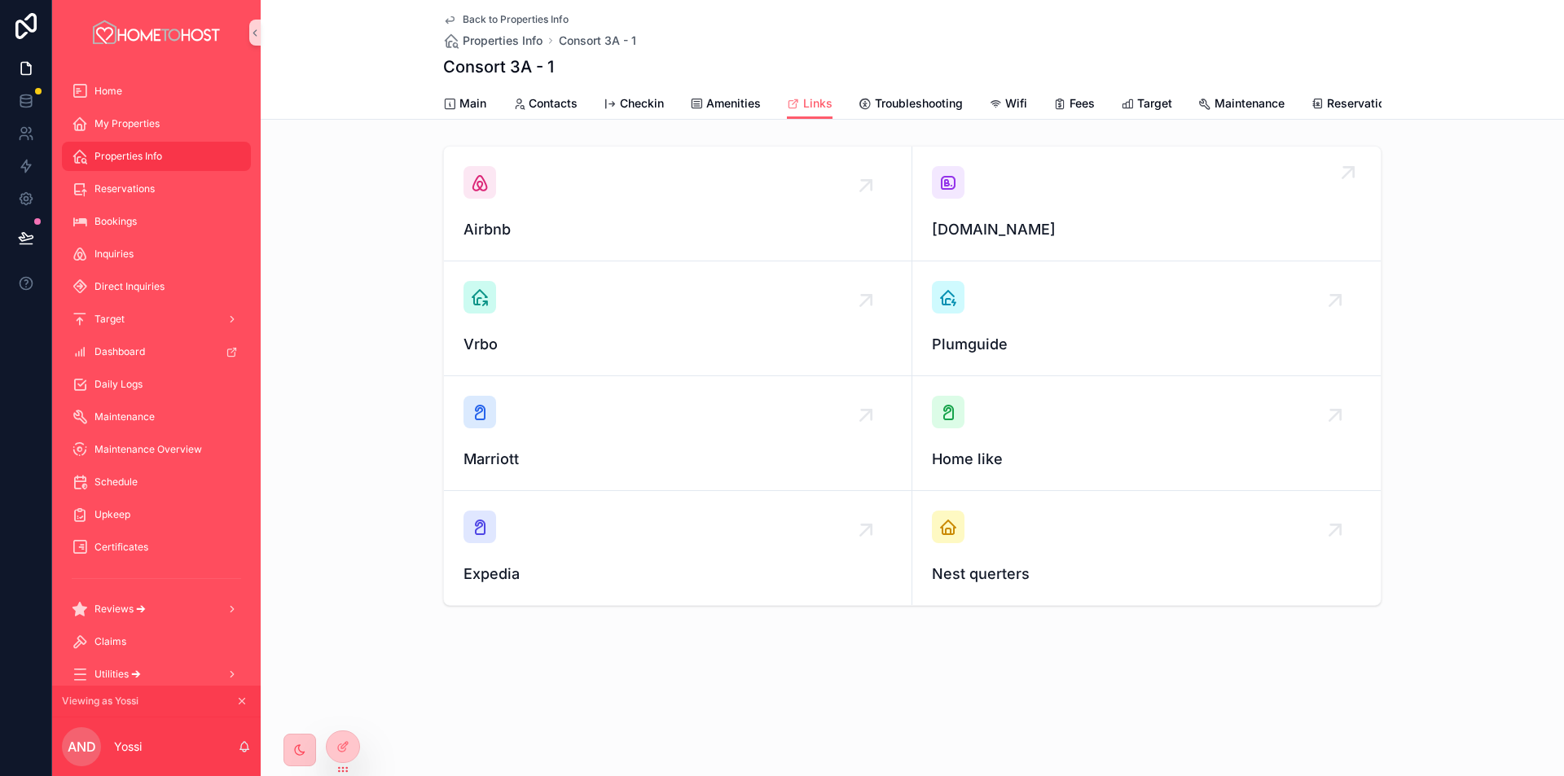
click at [1029, 202] on div "[DOMAIN_NAME]" at bounding box center [1146, 203] width 429 height 75
